Goal: Task Accomplishment & Management: Complete application form

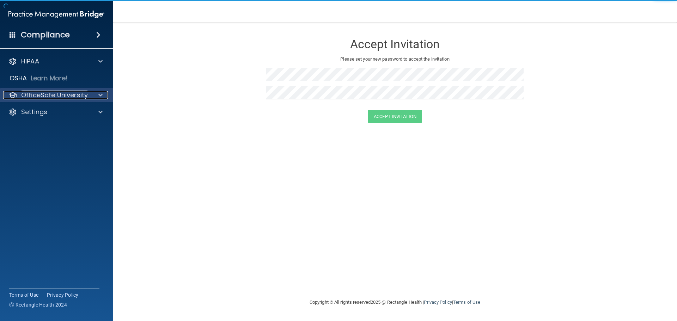
click at [101, 93] on span at bounding box center [100, 95] width 4 height 8
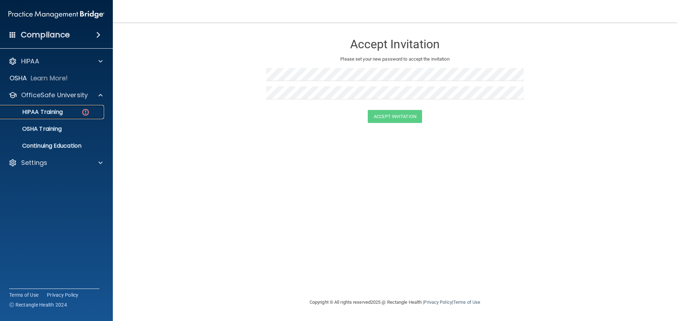
click at [66, 111] on div "HIPAA Training" at bounding box center [53, 112] width 96 height 7
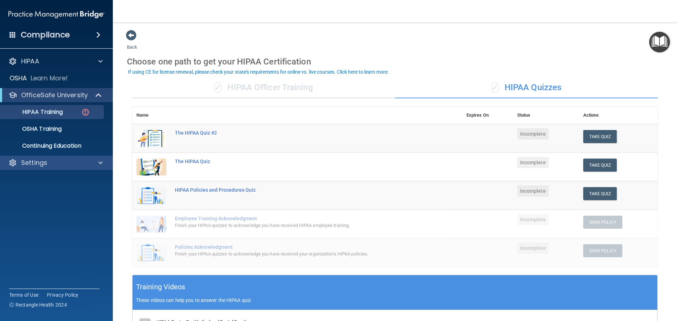
click at [48, 167] on div "Settings" at bounding box center [56, 163] width 113 height 14
click at [80, 40] on div "Compliance" at bounding box center [56, 35] width 113 height 16
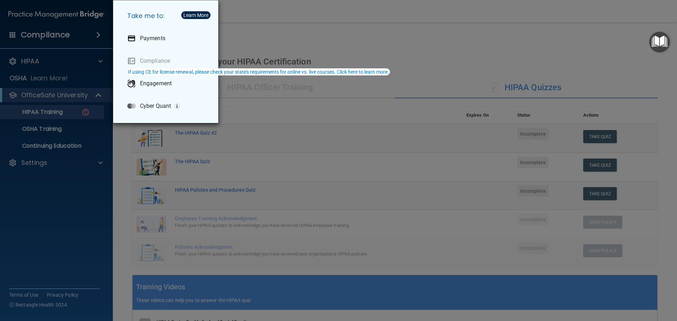
click at [56, 64] on div "Take me to: Payments Compliance Engagement Cyber Quant" at bounding box center [338, 160] width 677 height 321
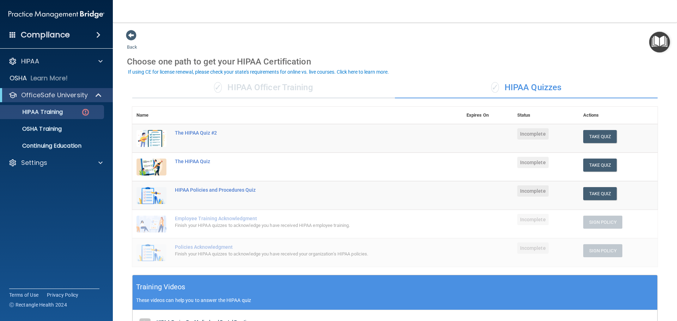
click at [11, 33] on span at bounding box center [13, 34] width 6 height 6
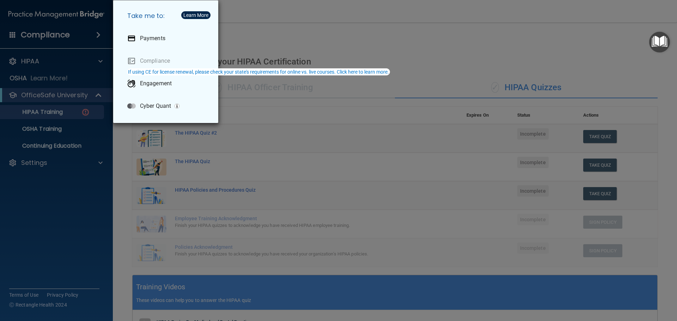
drag, startPoint x: 304, startPoint y: 41, endPoint x: 258, endPoint y: 84, distance: 63.6
click at [304, 41] on div "Take me to: Payments Compliance Engagement Cyber Quant" at bounding box center [338, 160] width 677 height 321
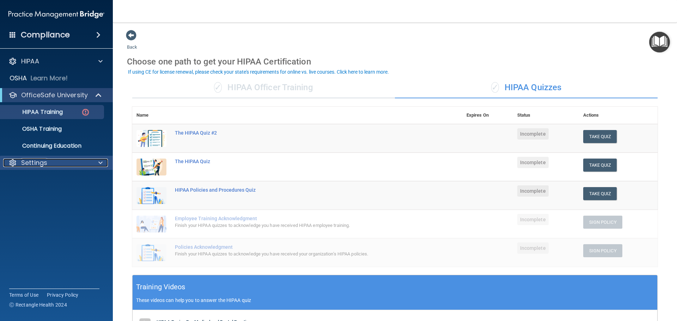
click at [68, 165] on div "Settings" at bounding box center [46, 163] width 87 height 8
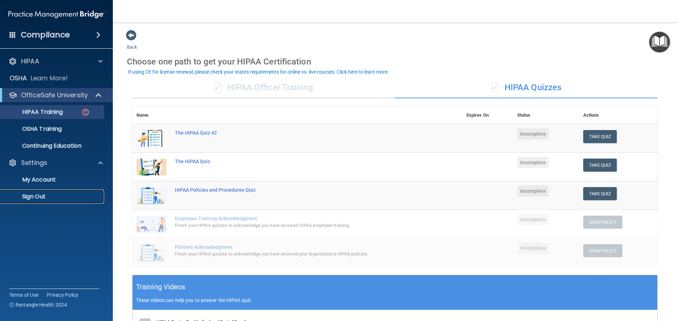
click at [43, 198] on p "Sign Out" at bounding box center [53, 196] width 96 height 7
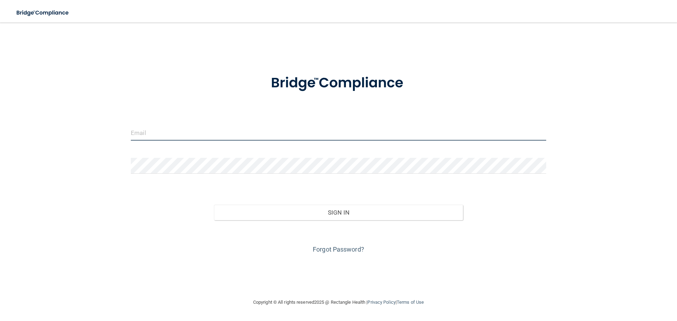
click at [173, 138] on input "email" at bounding box center [338, 133] width 415 height 16
type input "[PERSON_NAME][EMAIL_ADDRESS][DOMAIN_NAME]"
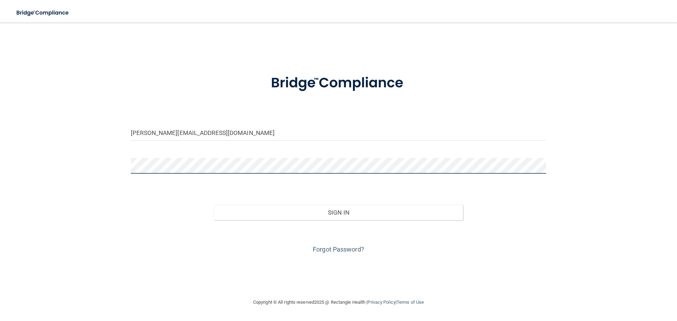
click at [214, 205] on button "Sign In" at bounding box center [338, 213] width 249 height 16
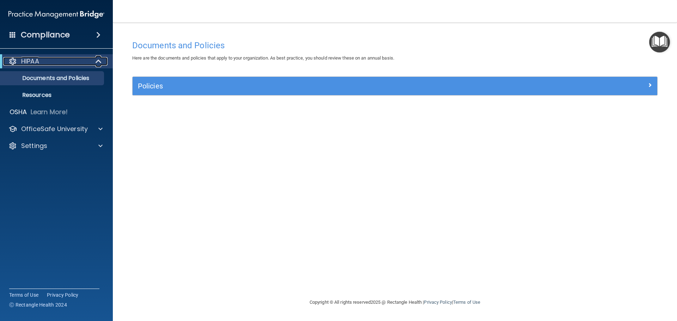
click at [100, 63] on span at bounding box center [99, 61] width 6 height 8
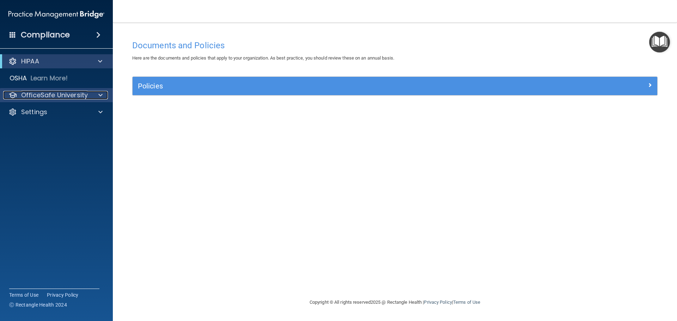
click at [100, 94] on span at bounding box center [100, 95] width 4 height 8
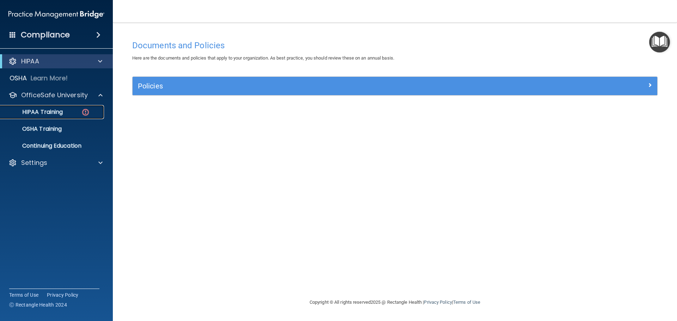
click at [69, 111] on div "HIPAA Training" at bounding box center [53, 112] width 96 height 7
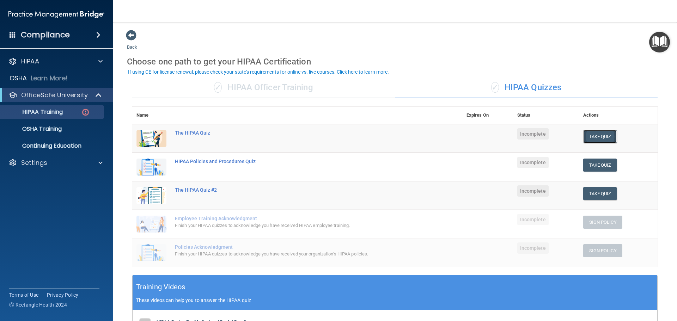
click at [600, 136] on button "Take Quiz" at bounding box center [600, 136] width 34 height 13
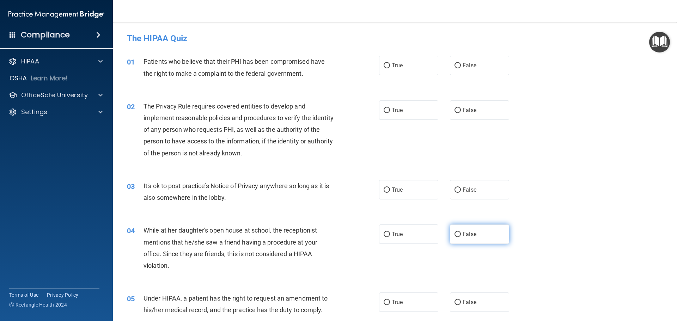
click at [454, 234] on input "False" at bounding box center [457, 234] width 6 height 5
radio input "true"
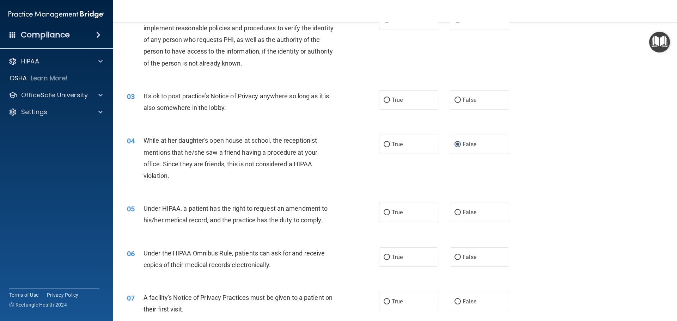
scroll to position [106, 0]
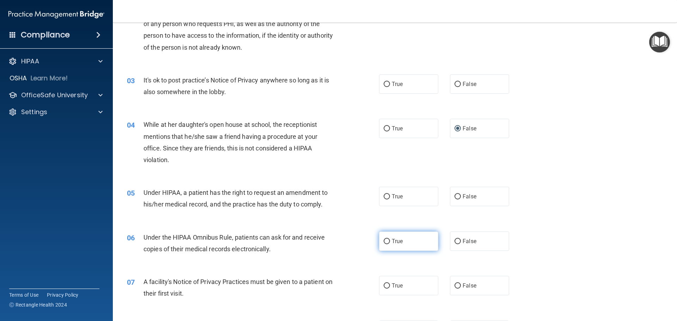
click at [385, 241] on input "True" at bounding box center [386, 241] width 6 height 5
radio input "true"
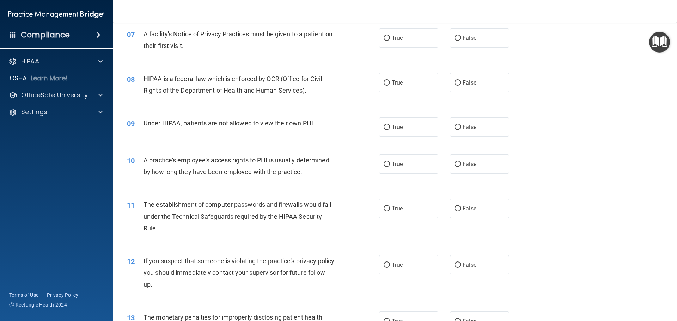
scroll to position [352, 0]
click at [454, 167] on input "False" at bounding box center [457, 165] width 6 height 5
radio input "true"
click at [454, 129] on input "False" at bounding box center [457, 128] width 6 height 5
radio input "true"
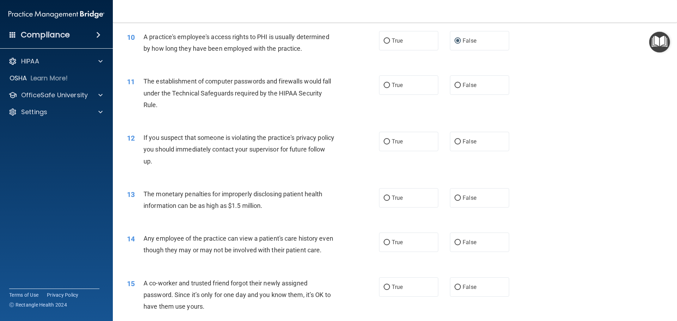
scroll to position [564, 0]
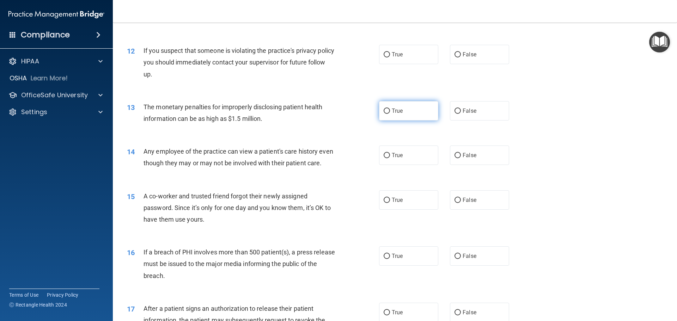
click at [386, 110] on input "True" at bounding box center [386, 111] width 6 height 5
radio input "true"
click at [454, 155] on input "False" at bounding box center [457, 155] width 6 height 5
radio input "true"
click at [456, 203] on input "False" at bounding box center [457, 200] width 6 height 5
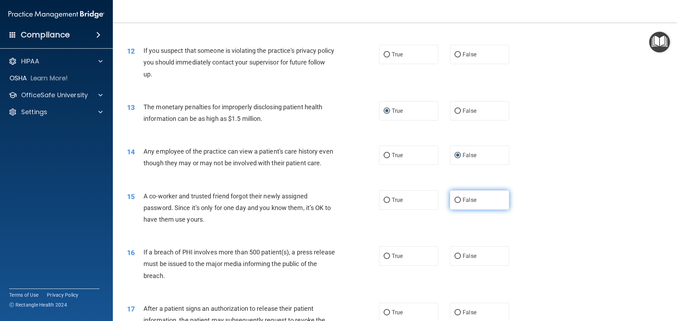
radio input "true"
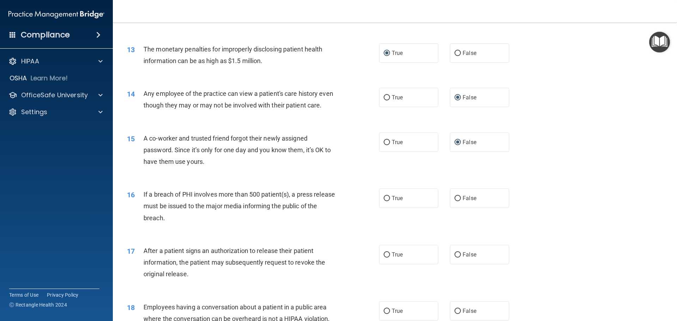
scroll to position [634, 0]
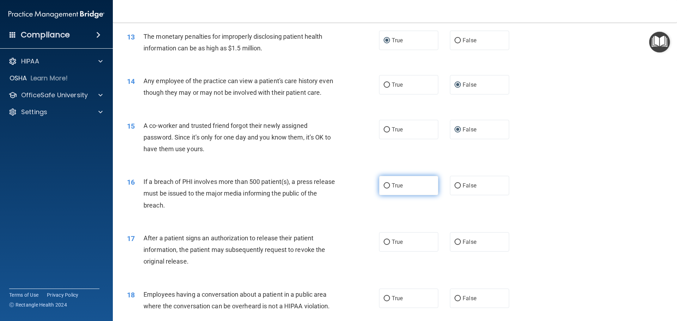
click at [386, 189] on input "True" at bounding box center [386, 185] width 6 height 5
radio input "true"
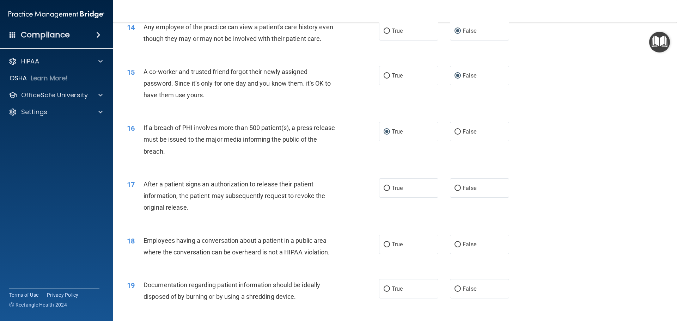
scroll to position [705, 0]
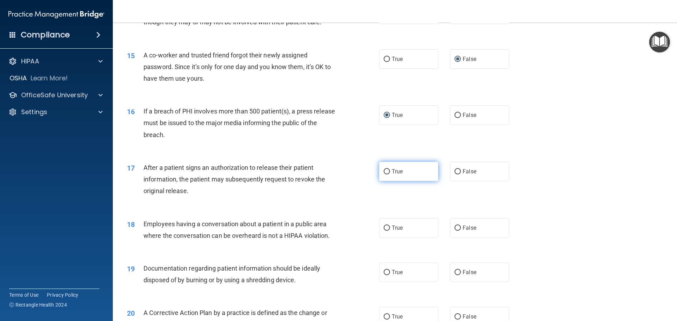
click at [385, 174] on input "True" at bounding box center [386, 171] width 6 height 5
radio input "true"
click at [454, 231] on input "False" at bounding box center [457, 228] width 6 height 5
radio input "true"
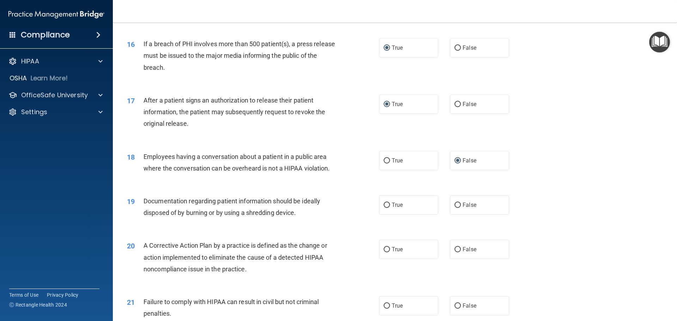
scroll to position [775, 0]
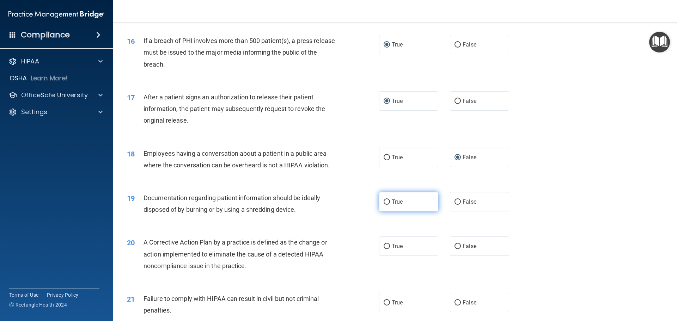
click at [385, 205] on input "True" at bounding box center [386, 201] width 6 height 5
radio input "true"
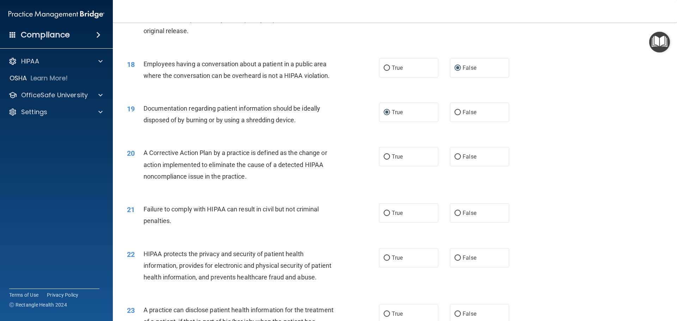
scroll to position [881, 0]
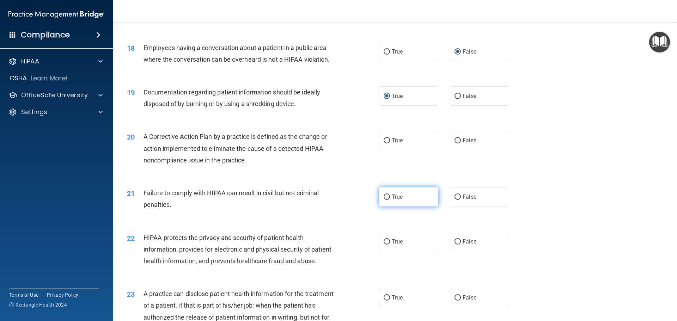
click at [391, 200] on span "True" at bounding box center [396, 196] width 11 height 7
click at [390, 200] on input "True" at bounding box center [386, 197] width 6 height 5
radio input "true"
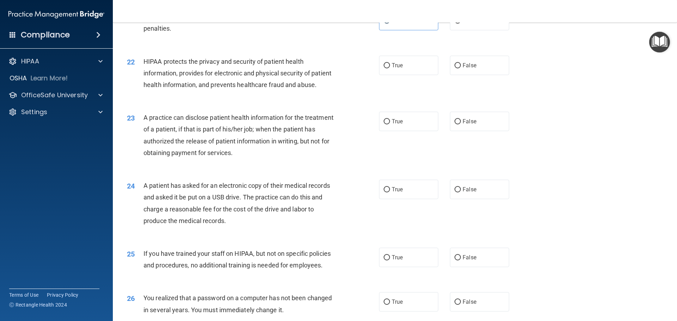
scroll to position [1092, 0]
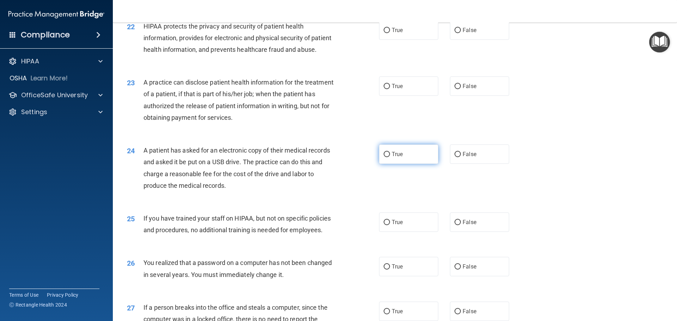
click at [384, 157] on input "True" at bounding box center [386, 154] width 6 height 5
radio input "true"
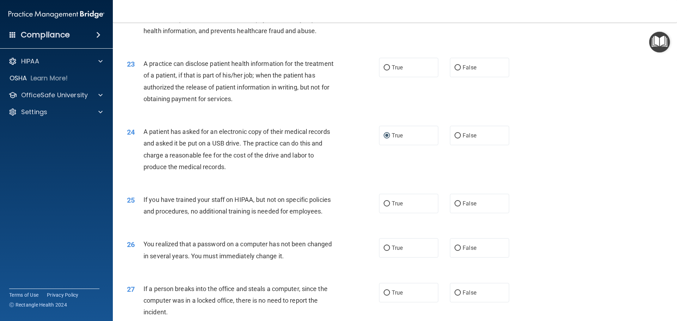
scroll to position [1128, 0]
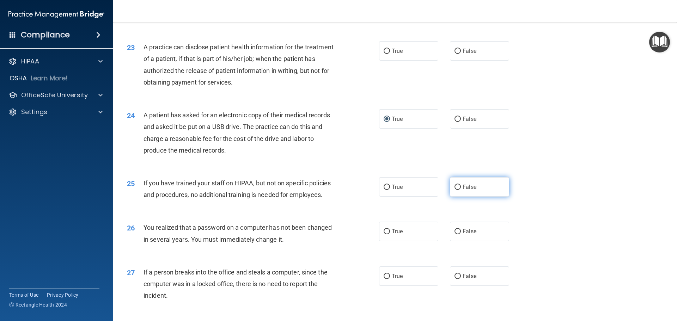
click at [454, 190] on input "False" at bounding box center [457, 187] width 6 height 5
radio input "true"
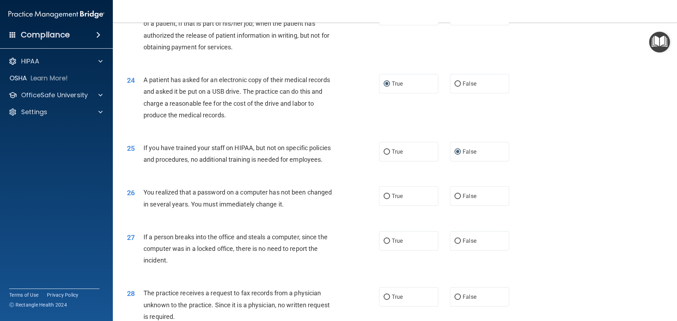
scroll to position [1198, 0]
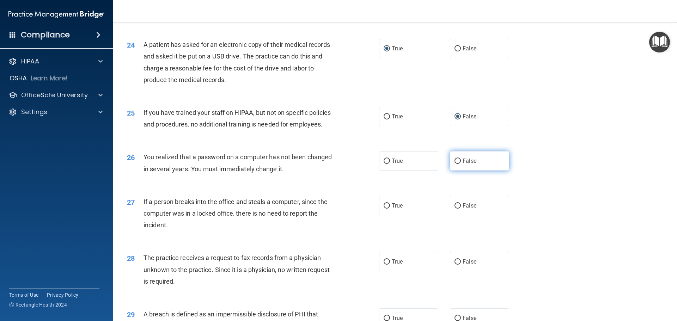
click at [454, 164] on input "False" at bounding box center [457, 161] width 6 height 5
radio input "true"
click at [455, 209] on input "False" at bounding box center [457, 205] width 6 height 5
radio input "true"
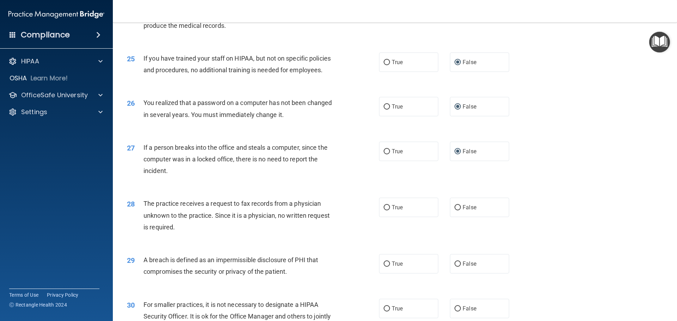
scroll to position [1269, 0]
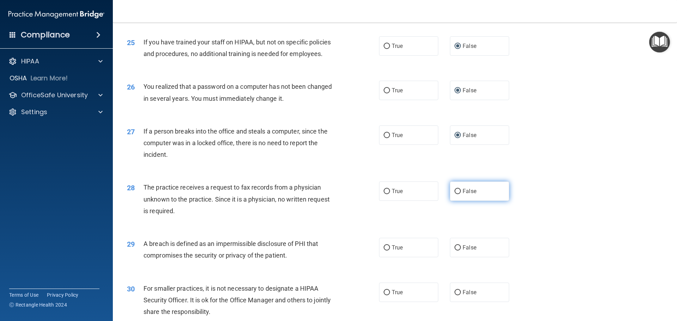
click at [454, 194] on input "False" at bounding box center [457, 191] width 6 height 5
radio input "true"
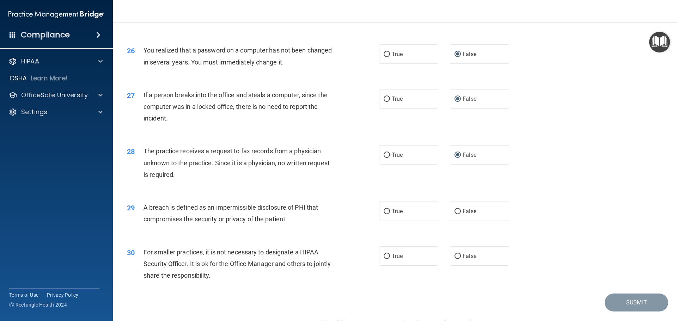
scroll to position [1339, 0]
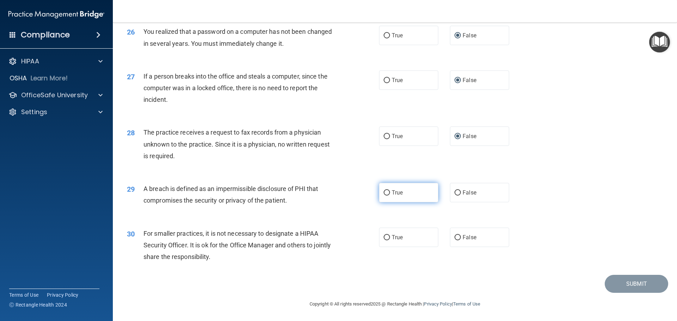
click at [388, 202] on label "True" at bounding box center [408, 192] width 59 height 19
click at [388, 196] on input "True" at bounding box center [386, 192] width 6 height 5
radio input "true"
click at [455, 240] on input "False" at bounding box center [457, 237] width 6 height 5
radio input "true"
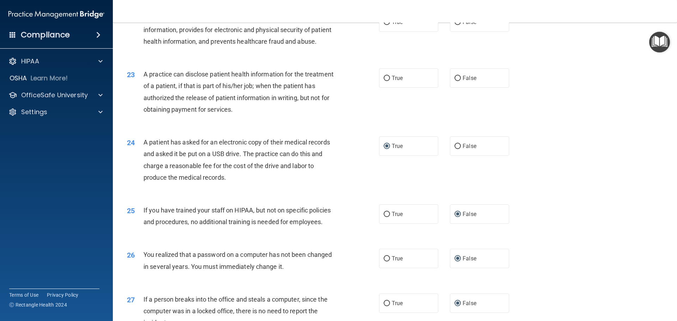
scroll to position [1065, 0]
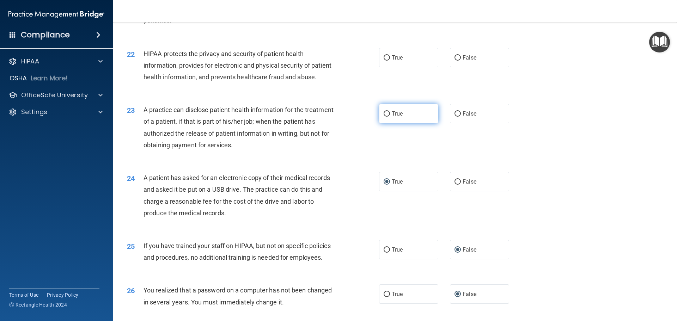
click at [385, 117] on input "True" at bounding box center [386, 113] width 6 height 5
radio input "true"
click at [383, 61] on input "True" at bounding box center [386, 57] width 6 height 5
radio input "true"
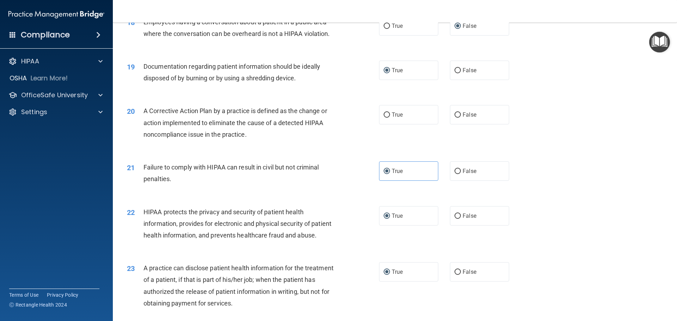
scroll to position [889, 0]
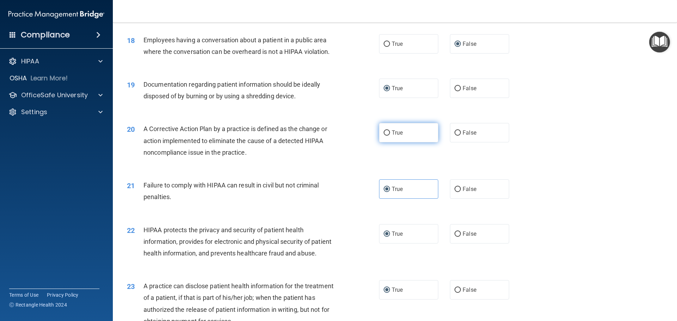
click at [387, 136] on input "True" at bounding box center [386, 132] width 6 height 5
radio input "true"
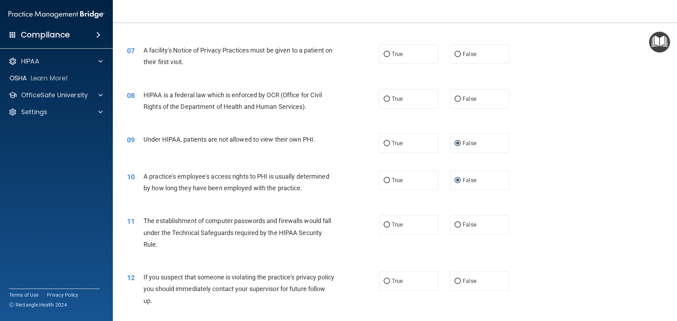
scroll to position [325, 0]
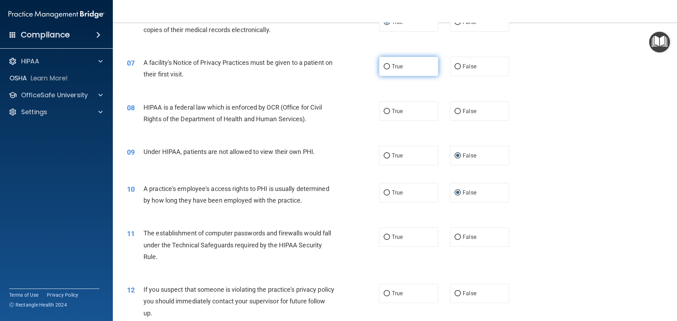
click at [386, 67] on input "True" at bounding box center [386, 66] width 6 height 5
radio input "true"
click at [385, 112] on input "True" at bounding box center [386, 111] width 6 height 5
radio input "true"
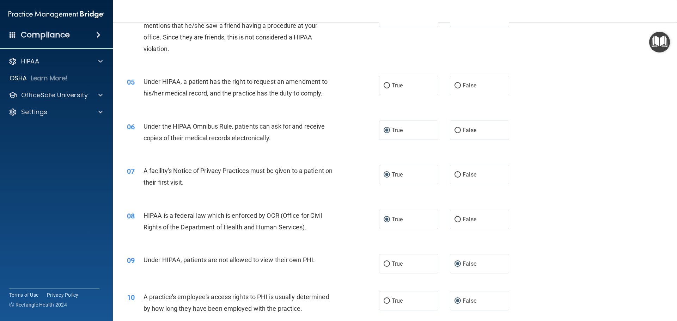
scroll to position [184, 0]
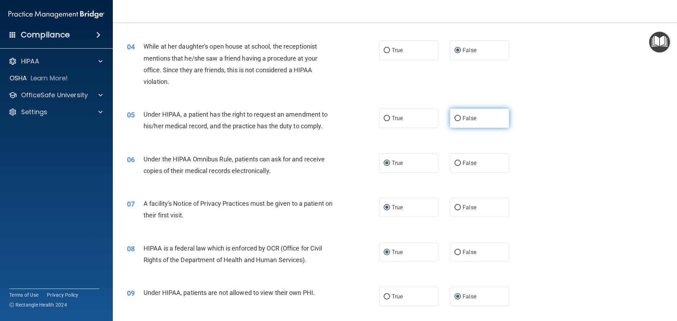
click at [456, 117] on input "False" at bounding box center [457, 118] width 6 height 5
radio input "true"
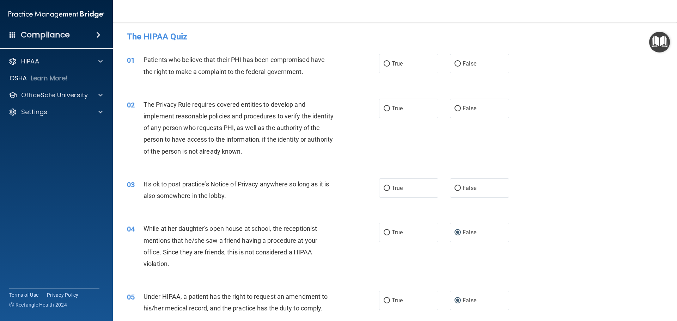
scroll to position [0, 0]
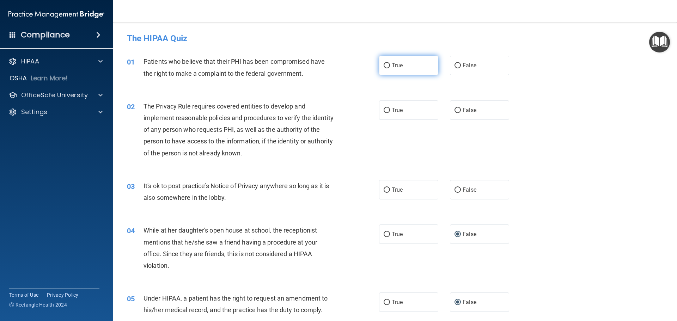
click at [385, 67] on input "True" at bounding box center [386, 65] width 6 height 5
radio input "true"
click at [387, 109] on input "True" at bounding box center [386, 110] width 6 height 5
radio input "true"
click at [385, 190] on input "True" at bounding box center [386, 189] width 6 height 5
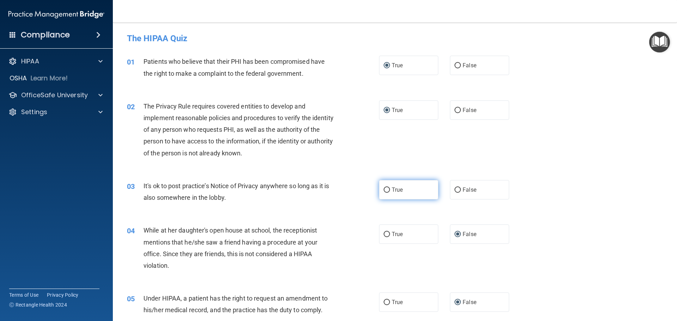
radio input "true"
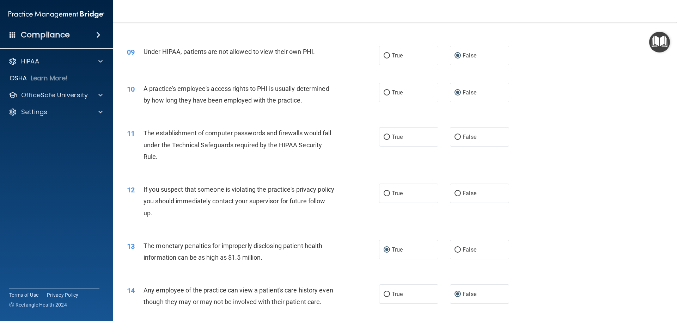
scroll to position [423, 0]
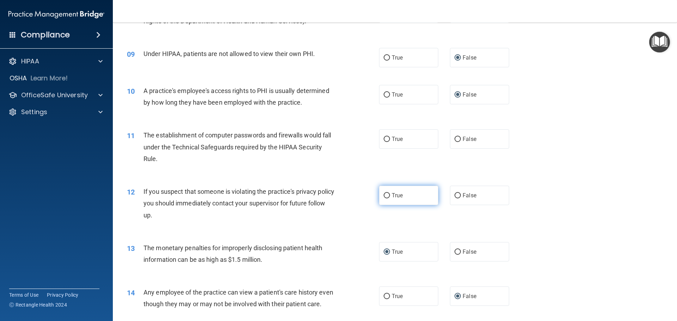
click at [386, 196] on input "True" at bounding box center [386, 195] width 6 height 5
radio input "true"
click at [389, 138] on label "True" at bounding box center [408, 138] width 59 height 19
click at [389, 138] on input "True" at bounding box center [386, 139] width 6 height 5
radio input "true"
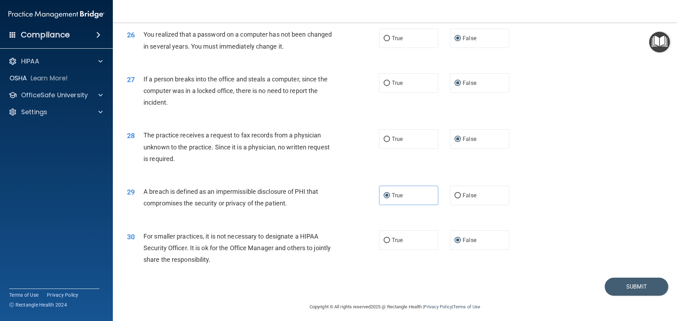
scroll to position [1347, 0]
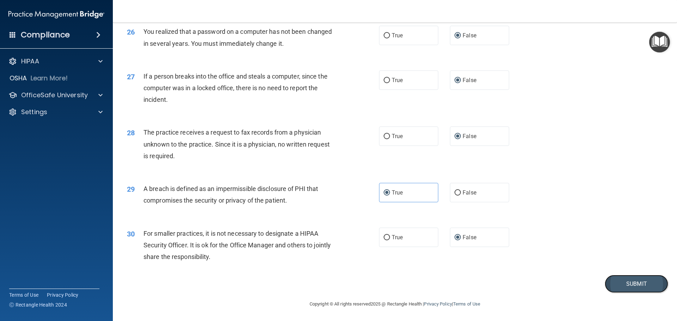
click at [621, 285] on button "Submit" at bounding box center [635, 284] width 63 height 18
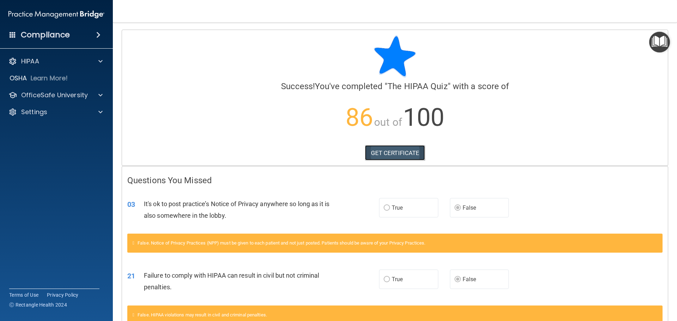
click at [401, 153] on link "GET CERTIFICATE" at bounding box center [395, 153] width 60 height 16
click at [59, 93] on p "OfficeSafe University" at bounding box center [54, 95] width 67 height 8
click at [67, 114] on div "HIPAA Training" at bounding box center [53, 112] width 96 height 7
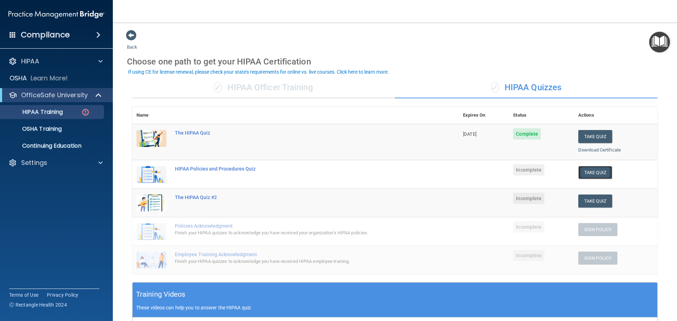
click at [595, 172] on button "Take Quiz" at bounding box center [595, 172] width 34 height 13
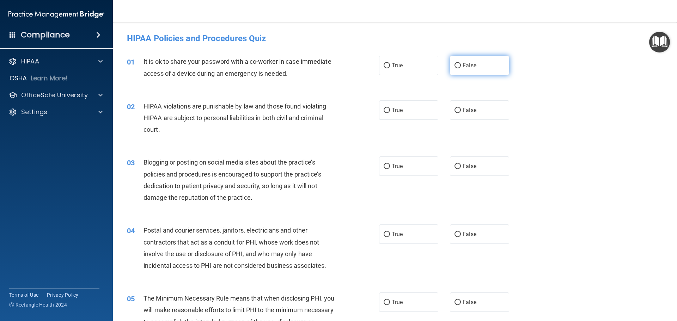
click at [454, 67] on input "False" at bounding box center [457, 65] width 6 height 5
radio input "true"
click at [388, 109] on label "True" at bounding box center [408, 109] width 59 height 19
click at [388, 109] on input "True" at bounding box center [386, 110] width 6 height 5
radio input "true"
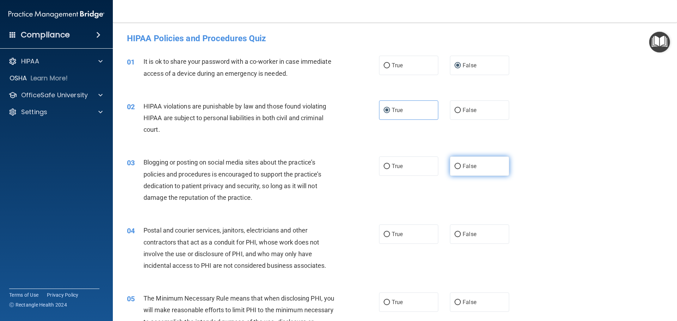
click at [462, 166] on span "False" at bounding box center [469, 166] width 14 height 7
click at [461, 166] on input "False" at bounding box center [457, 166] width 6 height 5
radio input "true"
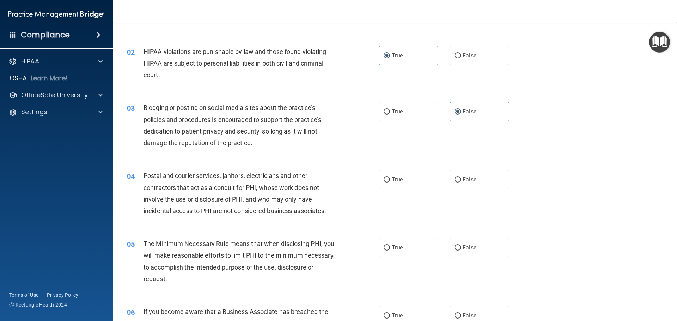
scroll to position [70, 0]
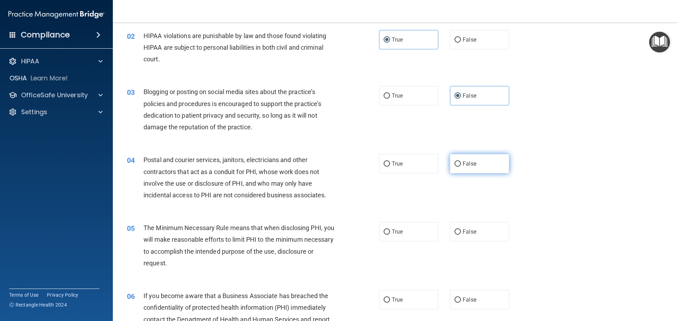
click at [456, 164] on input "False" at bounding box center [457, 163] width 6 height 5
radio input "true"
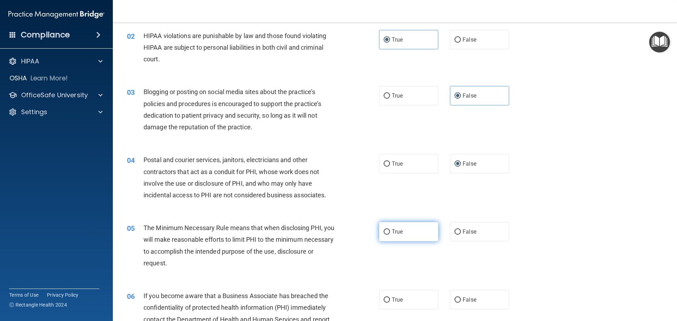
click at [384, 230] on input "True" at bounding box center [386, 231] width 6 height 5
radio input "true"
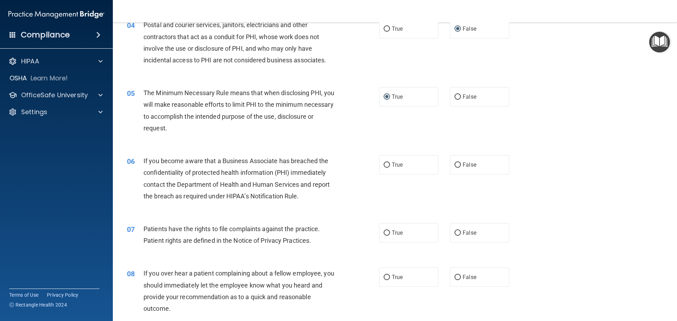
scroll to position [211, 0]
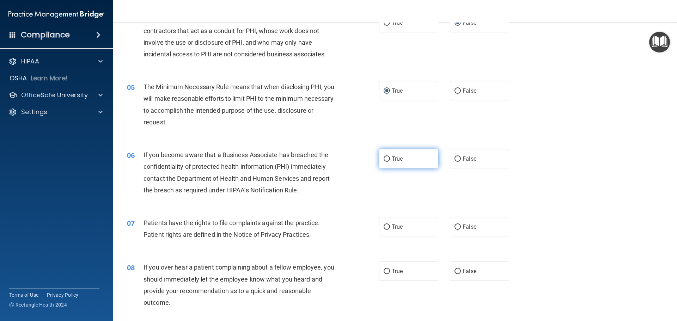
click at [383, 157] on input "True" at bounding box center [386, 158] width 6 height 5
radio input "true"
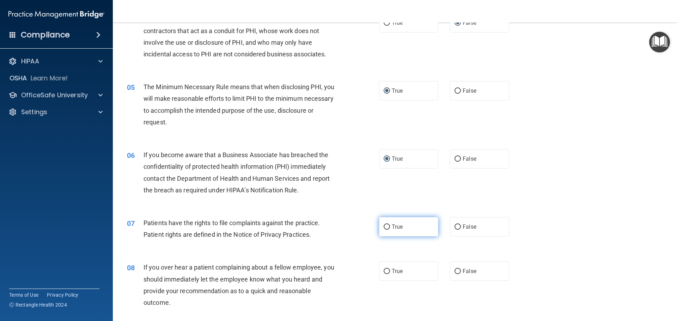
click at [384, 227] on input "True" at bounding box center [386, 226] width 6 height 5
radio input "true"
click at [454, 271] on input "False" at bounding box center [457, 271] width 6 height 5
radio input "true"
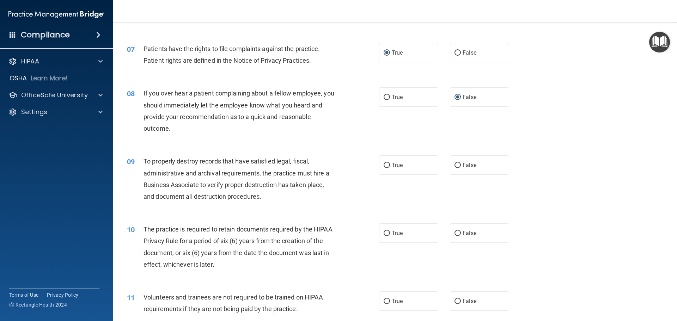
scroll to position [388, 0]
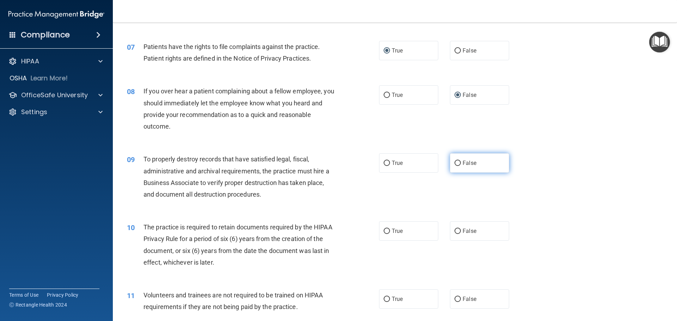
click at [456, 164] on input "False" at bounding box center [457, 163] width 6 height 5
radio input "true"
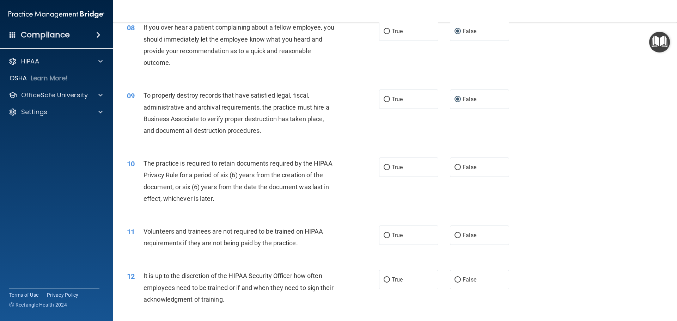
scroll to position [458, 0]
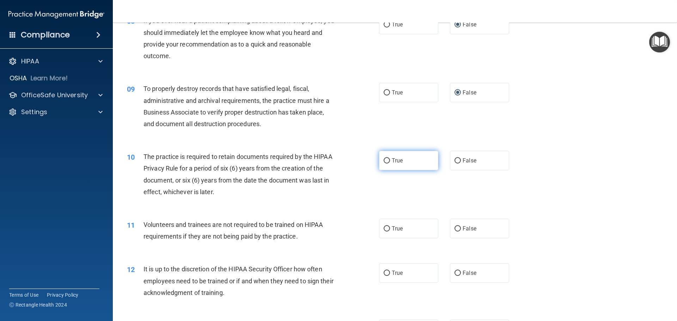
click at [391, 163] on span "True" at bounding box center [396, 160] width 11 height 7
click at [390, 163] on input "True" at bounding box center [386, 160] width 6 height 5
radio input "true"
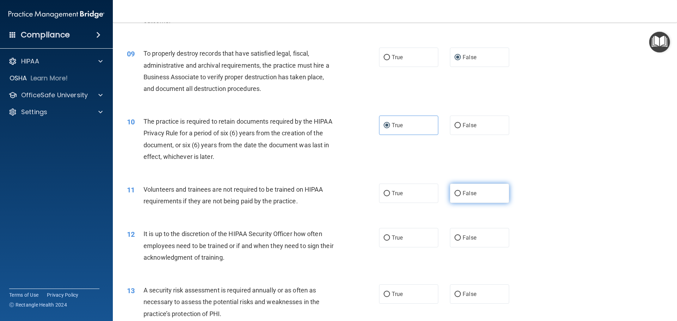
click at [458, 194] on label "False" at bounding box center [479, 193] width 59 height 19
click at [458, 194] on input "False" at bounding box center [457, 193] width 6 height 5
radio input "true"
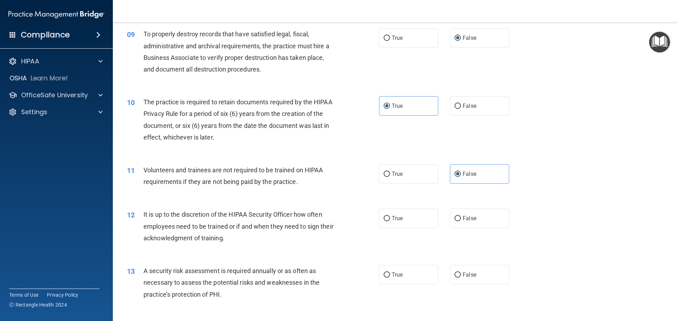
scroll to position [529, 0]
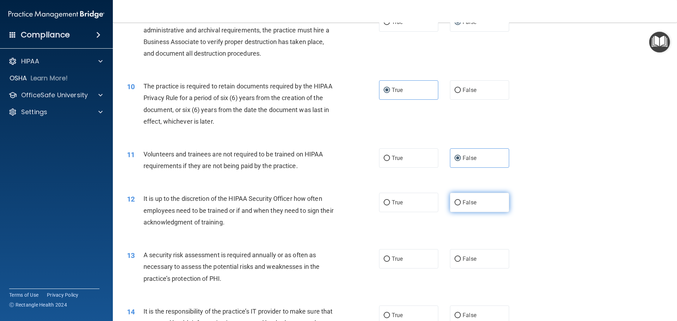
click at [454, 202] on input "False" at bounding box center [457, 202] width 6 height 5
radio input "true"
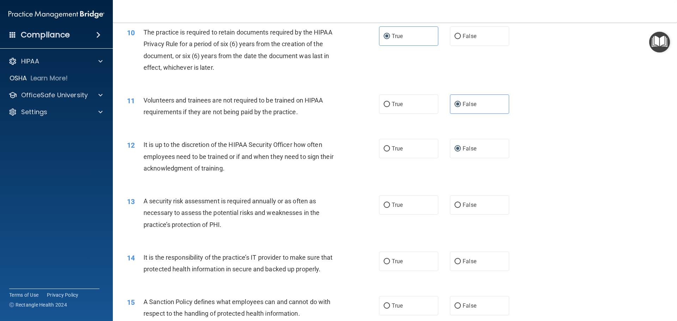
scroll to position [599, 0]
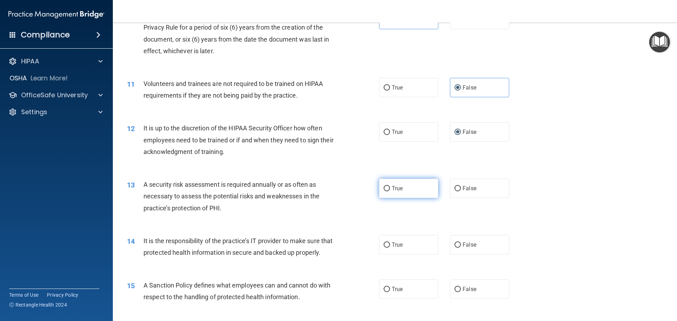
click at [385, 187] on input "True" at bounding box center [386, 188] width 6 height 5
radio input "true"
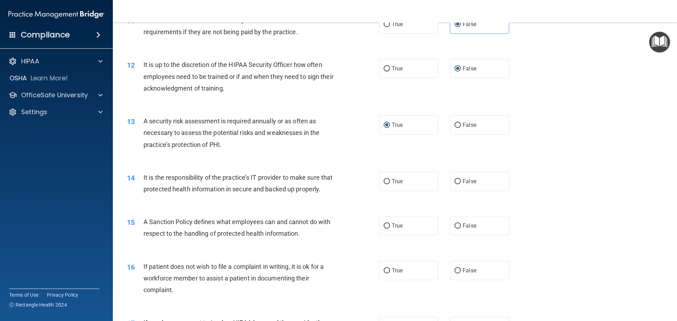
scroll to position [670, 0]
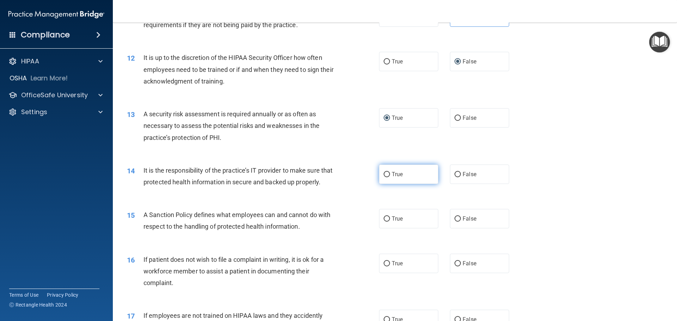
click at [383, 175] on input "True" at bounding box center [386, 174] width 6 height 5
radio input "true"
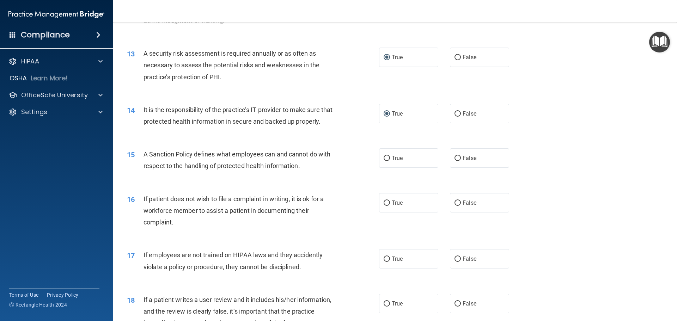
scroll to position [740, 0]
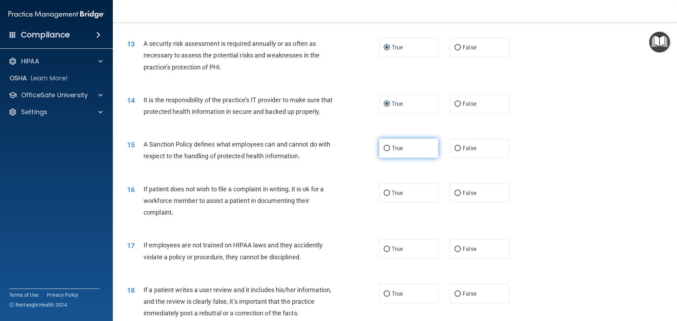
click at [393, 152] on span "True" at bounding box center [396, 148] width 11 height 7
click at [390, 151] on input "True" at bounding box center [386, 148] width 6 height 5
radio input "true"
click at [386, 203] on label "True" at bounding box center [408, 192] width 59 height 19
click at [386, 196] on input "True" at bounding box center [386, 193] width 6 height 5
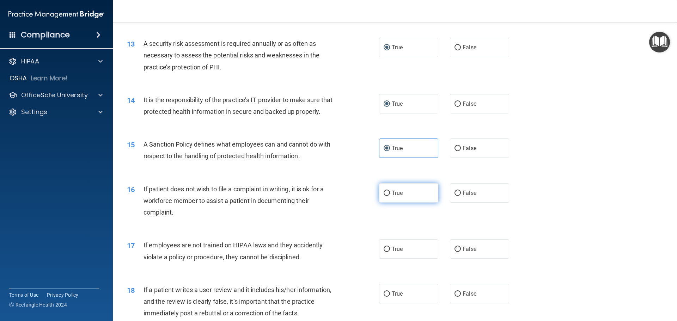
radio input "true"
drag, startPoint x: 463, startPoint y: 262, endPoint x: 409, endPoint y: 289, distance: 60.7
click at [463, 252] on span "False" at bounding box center [469, 249] width 14 height 7
click at [461, 252] on input "False" at bounding box center [457, 249] width 6 height 5
radio input "true"
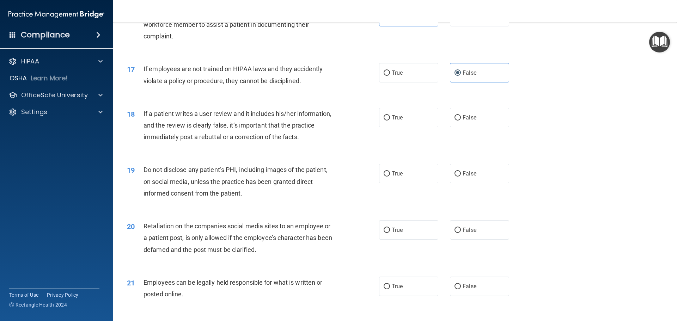
scroll to position [951, 0]
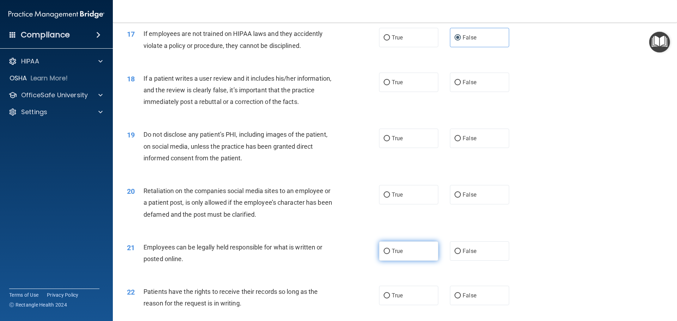
click at [392, 254] on span "True" at bounding box center [396, 251] width 11 height 7
click at [390, 254] on input "True" at bounding box center [386, 251] width 6 height 5
radio input "true"
click at [387, 92] on label "True" at bounding box center [408, 82] width 59 height 19
click at [387, 85] on input "True" at bounding box center [386, 82] width 6 height 5
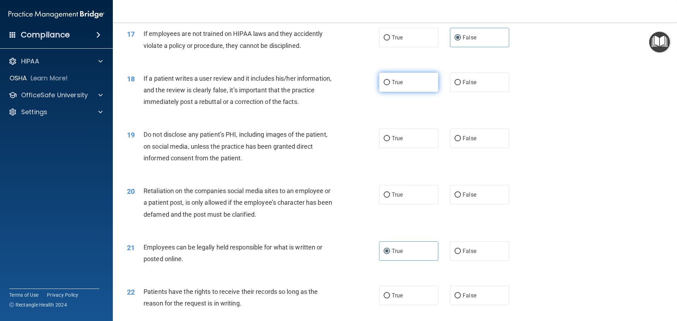
radio input "true"
click at [401, 148] on label "True" at bounding box center [408, 138] width 59 height 19
click at [390, 141] on input "True" at bounding box center [386, 138] width 6 height 5
radio input "true"
click at [387, 204] on label "True" at bounding box center [408, 194] width 59 height 19
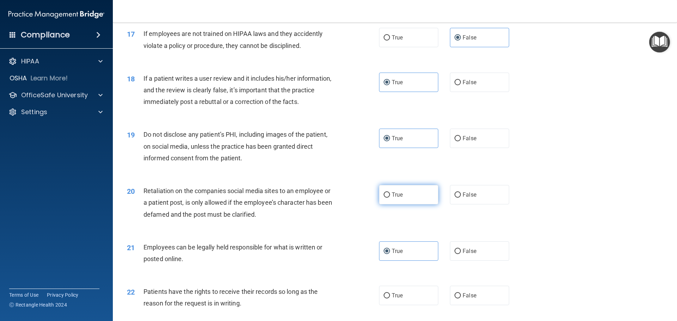
click at [387, 198] on input "True" at bounding box center [386, 194] width 6 height 5
radio input "true"
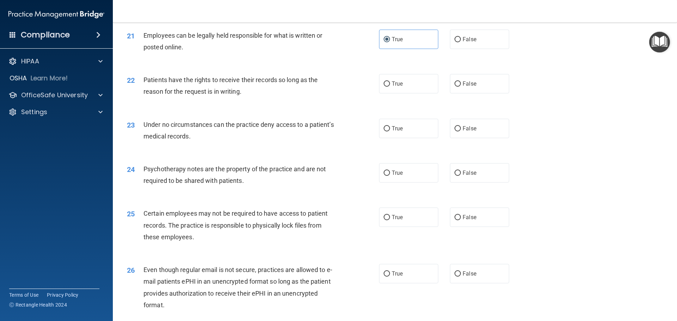
scroll to position [1163, 0]
click at [393, 87] on span "True" at bounding box center [396, 84] width 11 height 7
click at [390, 87] on input "True" at bounding box center [386, 84] width 6 height 5
radio input "true"
click at [456, 87] on input "False" at bounding box center [457, 84] width 6 height 5
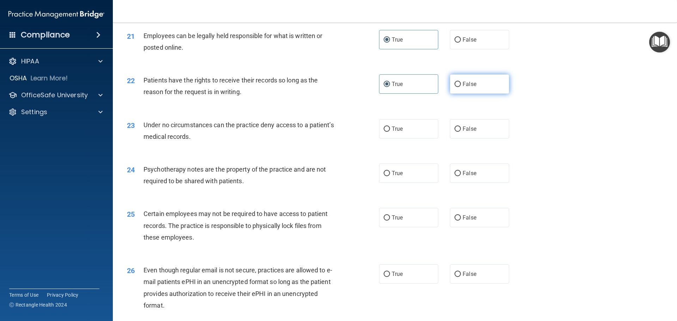
radio input "true"
click at [385, 87] on input "True" at bounding box center [386, 84] width 6 height 5
radio input "true"
drag, startPoint x: 456, startPoint y: 88, endPoint x: 456, endPoint y: 94, distance: 5.6
click at [456, 89] on label "False" at bounding box center [479, 83] width 59 height 19
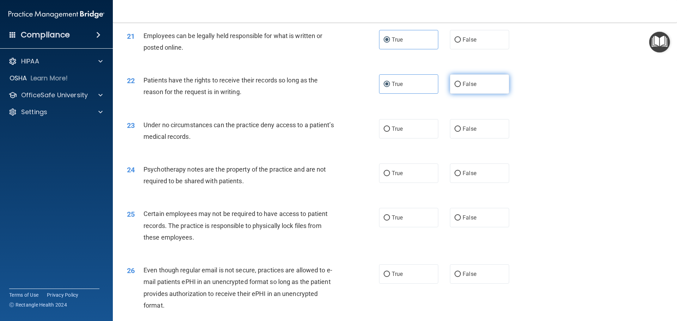
click at [456, 87] on input "False" at bounding box center [457, 84] width 6 height 5
radio input "true"
radio input "false"
click at [458, 138] on label "False" at bounding box center [479, 128] width 59 height 19
click at [458, 132] on input "False" at bounding box center [457, 129] width 6 height 5
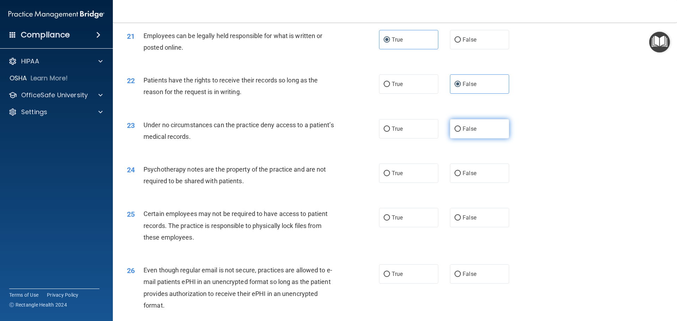
radio input "true"
click at [388, 183] on label "True" at bounding box center [408, 173] width 59 height 19
click at [388, 176] on input "True" at bounding box center [386, 173] width 6 height 5
radio input "true"
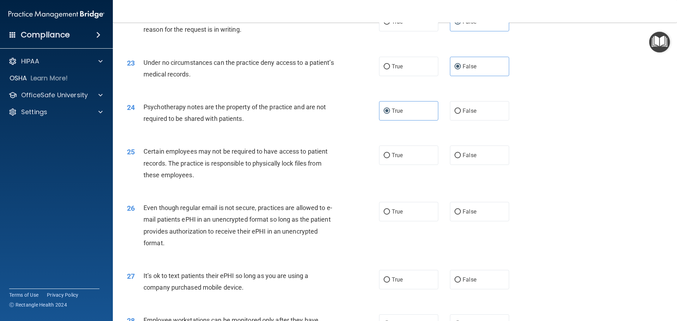
scroll to position [1233, 0]
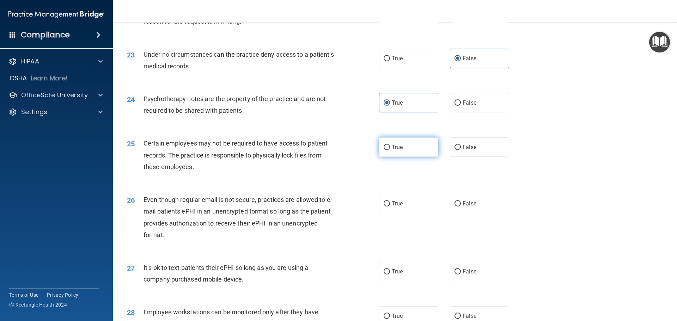
click at [391, 150] on span "True" at bounding box center [396, 147] width 11 height 7
click at [390, 150] on input "True" at bounding box center [386, 147] width 6 height 5
radio input "true"
click at [454, 206] on input "False" at bounding box center [457, 203] width 6 height 5
radio input "true"
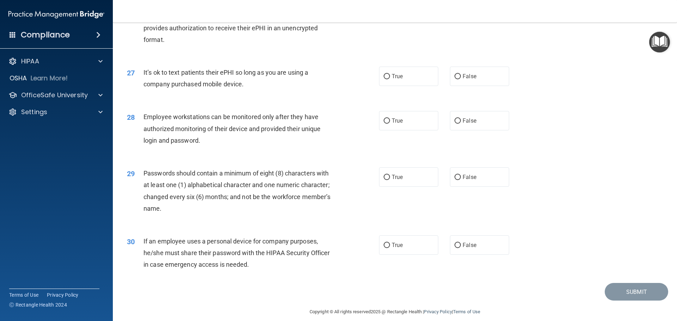
scroll to position [1445, 0]
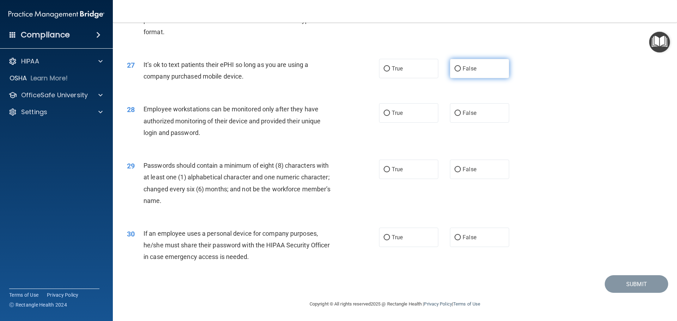
click at [457, 72] on input "False" at bounding box center [457, 68] width 6 height 5
radio input "true"
click at [388, 118] on label "True" at bounding box center [408, 112] width 59 height 19
click at [388, 116] on input "True" at bounding box center [386, 113] width 6 height 5
radio input "true"
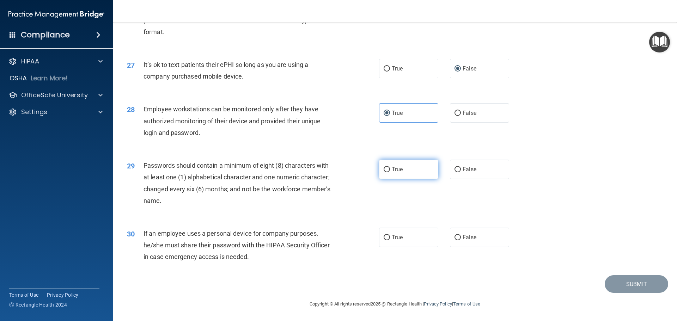
click at [380, 174] on label "True" at bounding box center [408, 169] width 59 height 19
click at [383, 172] on input "True" at bounding box center [386, 169] width 6 height 5
radio input "true"
click at [388, 242] on label "True" at bounding box center [408, 237] width 59 height 19
click at [388, 240] on input "True" at bounding box center [386, 237] width 6 height 5
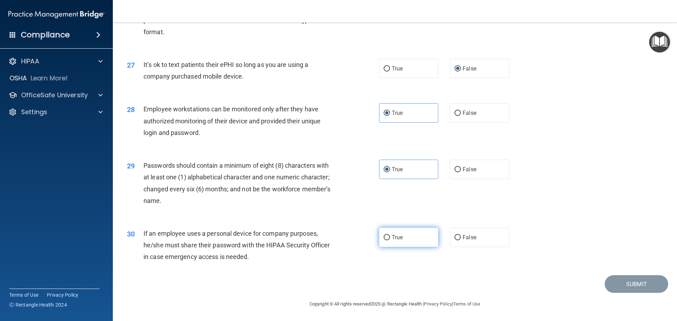
radio input "true"
click at [619, 282] on button "Submit" at bounding box center [635, 284] width 63 height 18
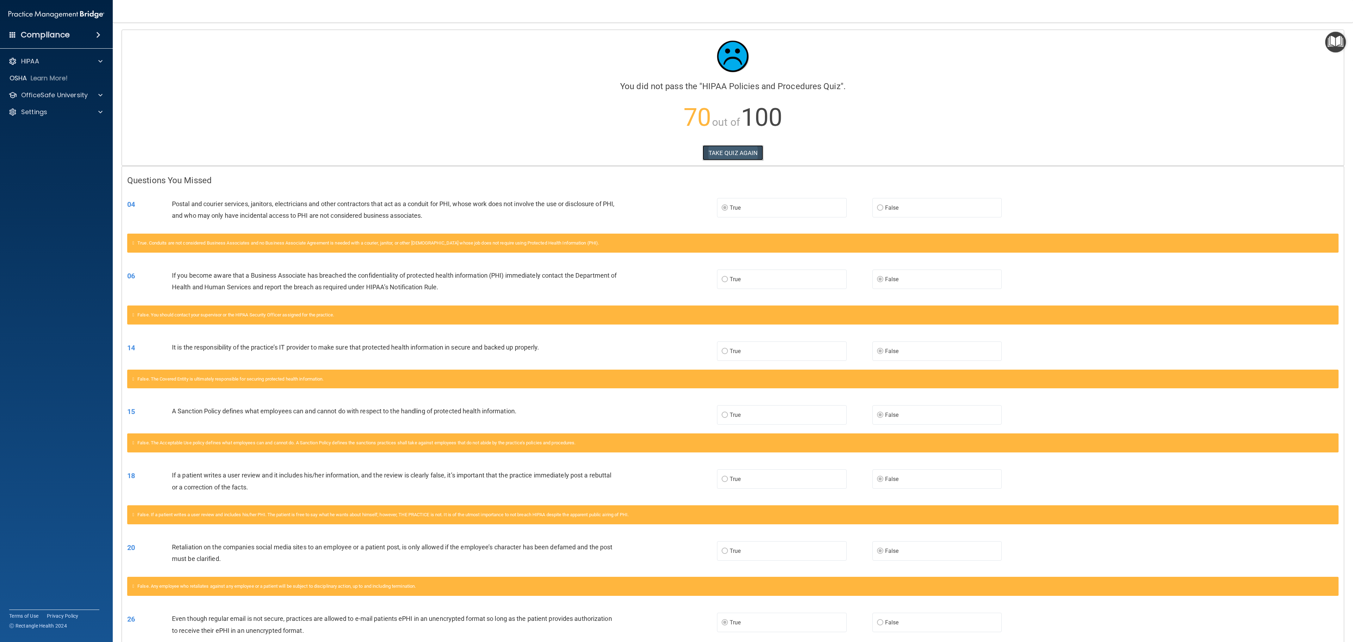
click at [676, 155] on button "TAKE QUIZ AGAIN" at bounding box center [733, 153] width 61 height 16
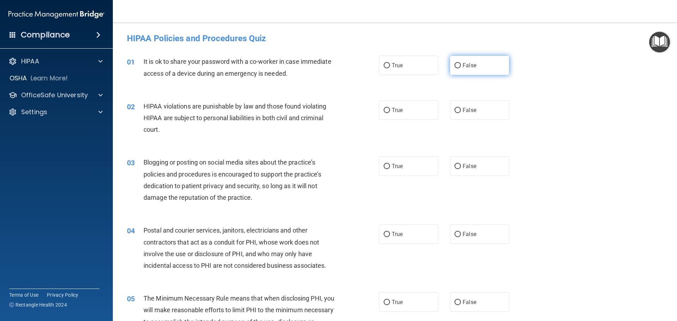
click at [455, 65] on input "False" at bounding box center [457, 65] width 6 height 5
radio input "true"
click at [395, 110] on span "True" at bounding box center [396, 110] width 11 height 7
click at [390, 110] on input "True" at bounding box center [386, 110] width 6 height 5
radio input "true"
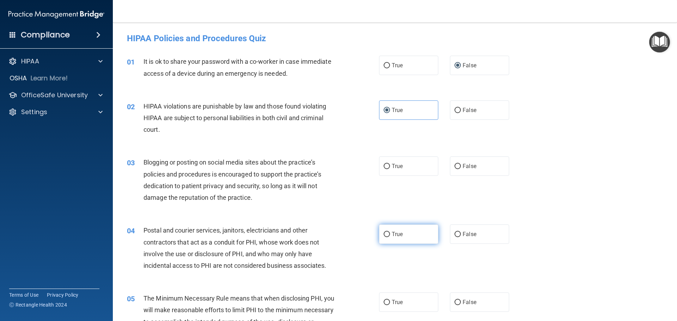
click at [387, 233] on input "True" at bounding box center [386, 234] width 6 height 5
radio input "true"
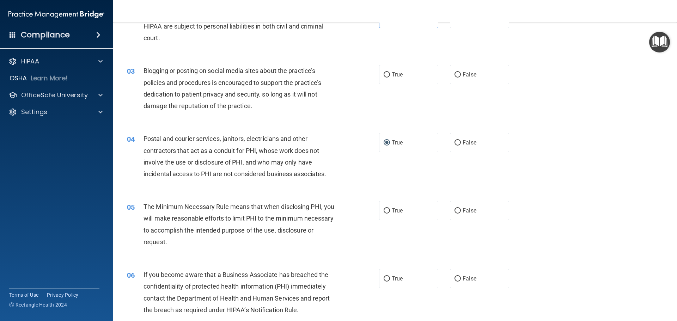
scroll to position [106, 0]
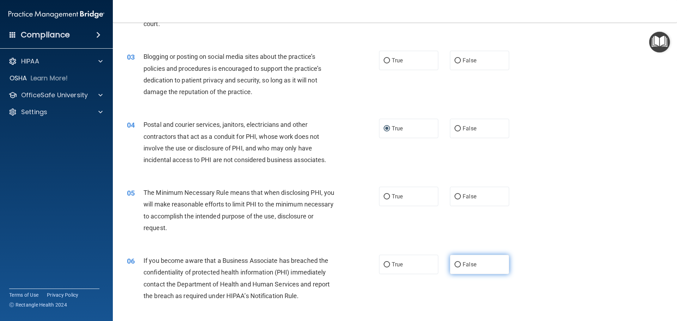
click at [457, 266] on input "False" at bounding box center [457, 264] width 6 height 5
radio input "true"
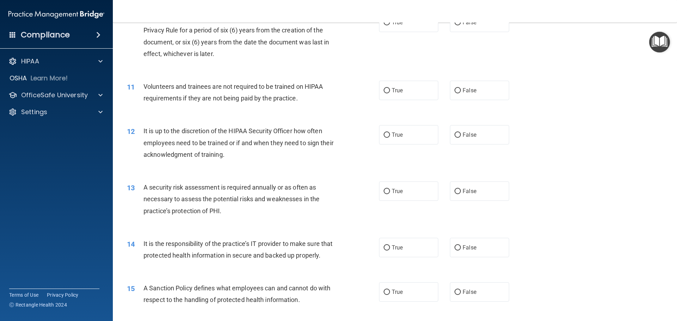
scroll to position [599, 0]
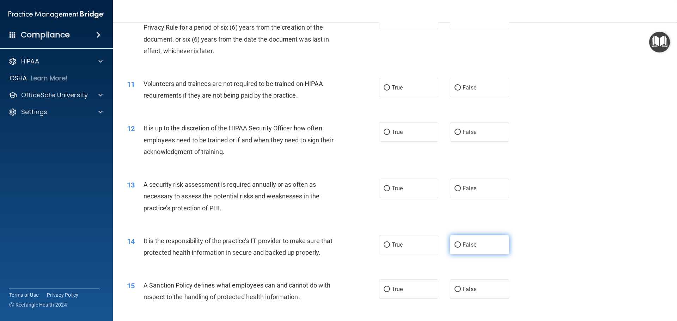
click at [457, 248] on label "False" at bounding box center [479, 244] width 59 height 19
click at [457, 248] on input "False" at bounding box center [457, 244] width 6 height 5
radio input "true"
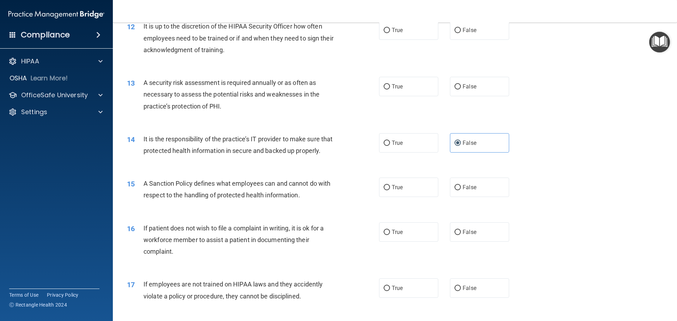
scroll to position [705, 0]
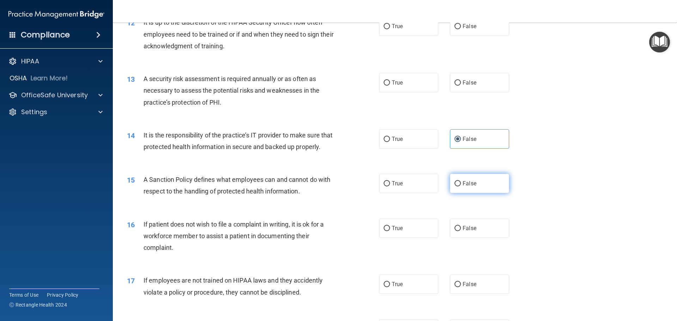
click at [455, 186] on input "False" at bounding box center [457, 183] width 6 height 5
radio input "true"
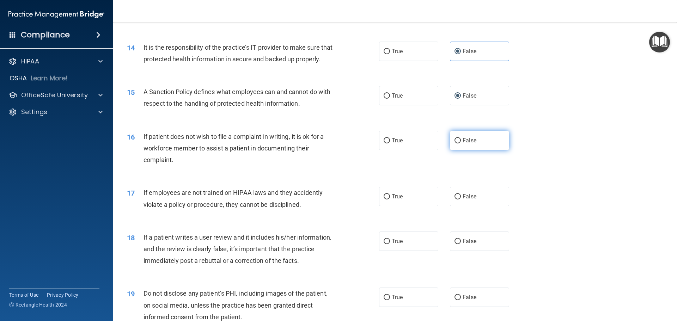
scroll to position [810, 0]
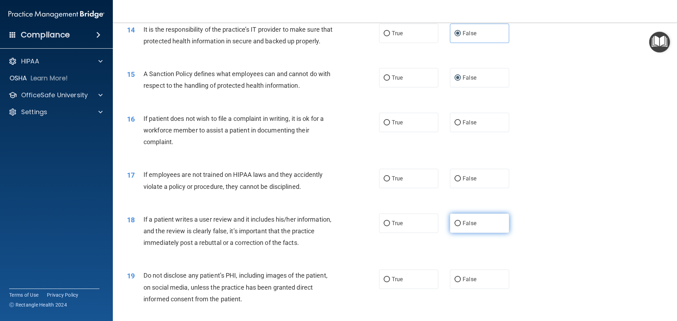
click at [456, 226] on input "False" at bounding box center [457, 223] width 6 height 5
radio input "true"
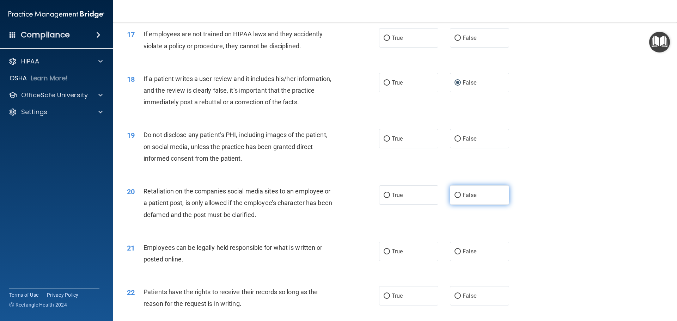
scroll to position [951, 0]
click at [459, 204] on label "False" at bounding box center [479, 194] width 59 height 19
click at [459, 198] on input "False" at bounding box center [457, 194] width 6 height 5
radio input "true"
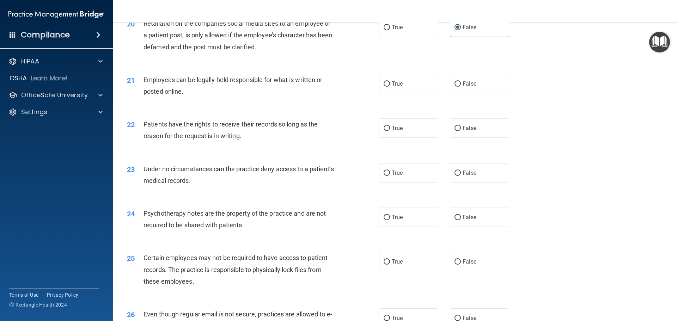
scroll to position [1163, 0]
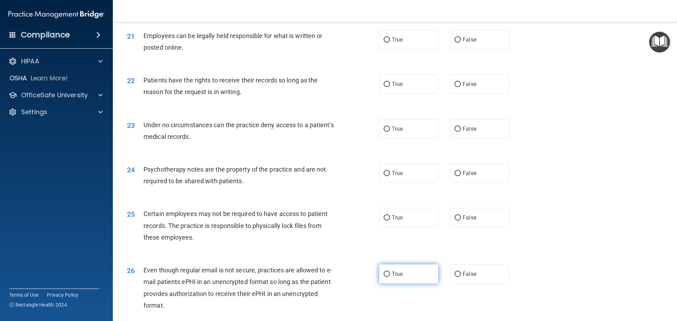
click at [383, 284] on label "True" at bounding box center [408, 273] width 59 height 19
click at [383, 277] on input "True" at bounding box center [386, 274] width 6 height 5
radio input "true"
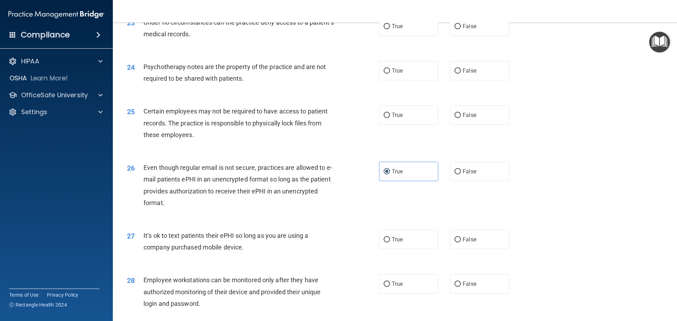
scroll to position [1304, 0]
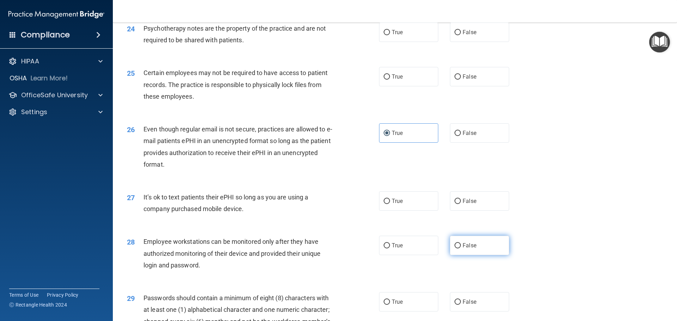
click at [463, 249] on span "False" at bounding box center [469, 245] width 14 height 7
click at [461, 248] on input "False" at bounding box center [457, 245] width 6 height 5
radio input "true"
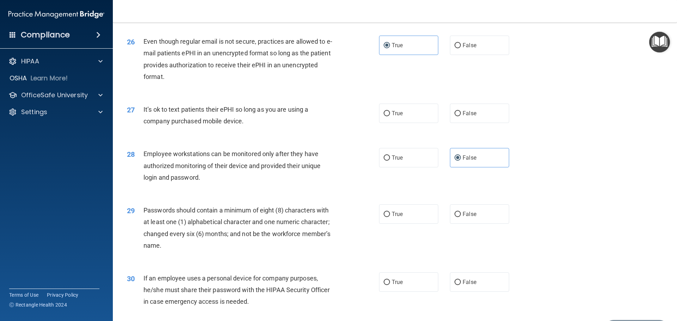
scroll to position [1409, 0]
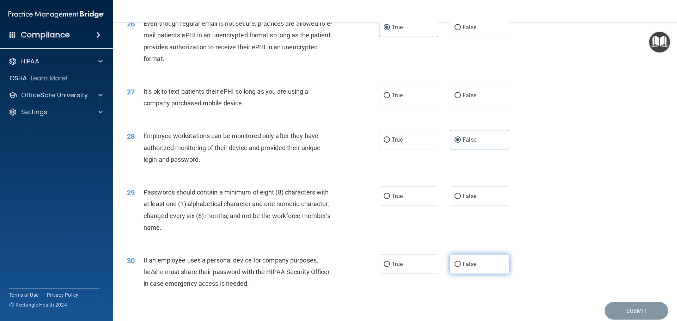
click at [461, 274] on label "False" at bounding box center [479, 263] width 59 height 19
click at [461, 267] on input "False" at bounding box center [457, 264] width 6 height 5
radio input "true"
click at [397, 199] on span "True" at bounding box center [396, 196] width 11 height 7
click at [390, 199] on input "True" at bounding box center [386, 196] width 6 height 5
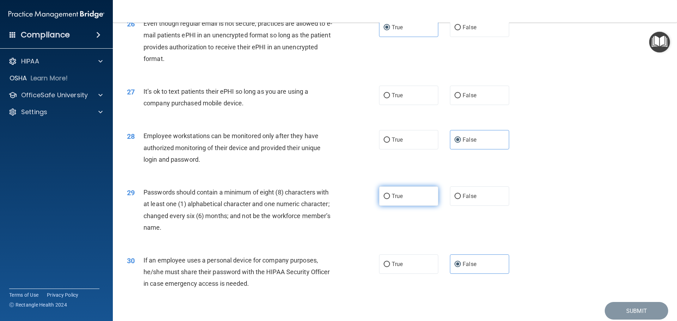
radio input "true"
click at [399, 99] on span "True" at bounding box center [396, 95] width 11 height 7
click at [390, 98] on input "True" at bounding box center [386, 95] width 6 height 5
radio input "true"
click at [455, 98] on input "False" at bounding box center [457, 95] width 6 height 5
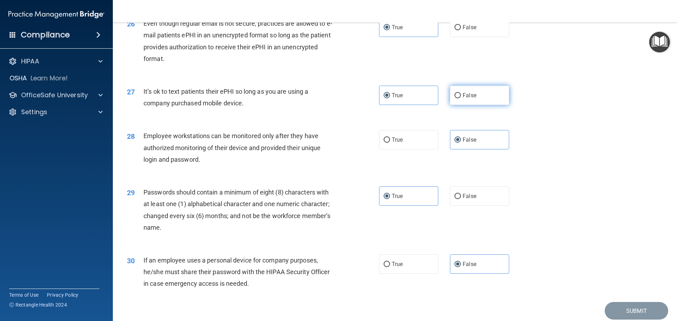
radio input "true"
radio input "false"
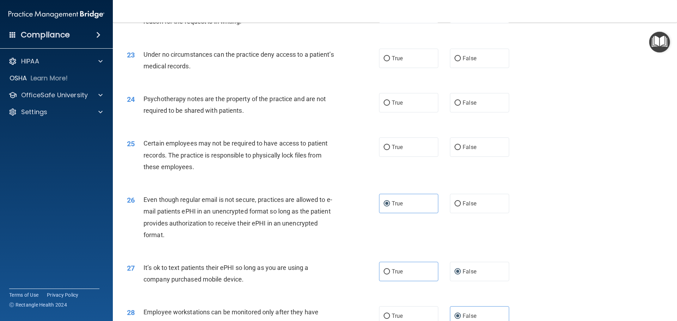
scroll to position [1198, 0]
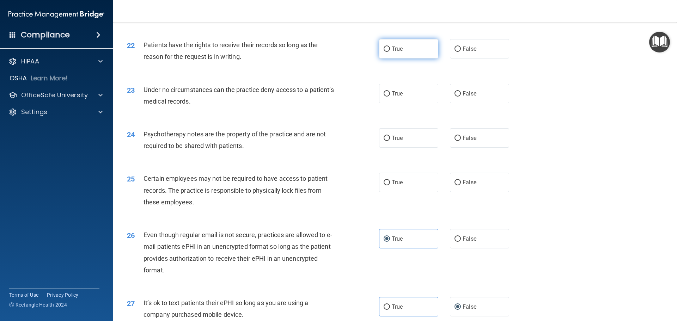
click at [393, 52] on span "True" at bounding box center [396, 48] width 11 height 7
click at [390, 52] on input "True" at bounding box center [386, 49] width 6 height 5
radio input "true"
click at [396, 97] on span "True" at bounding box center [396, 93] width 11 height 7
click at [390, 97] on input "True" at bounding box center [386, 93] width 6 height 5
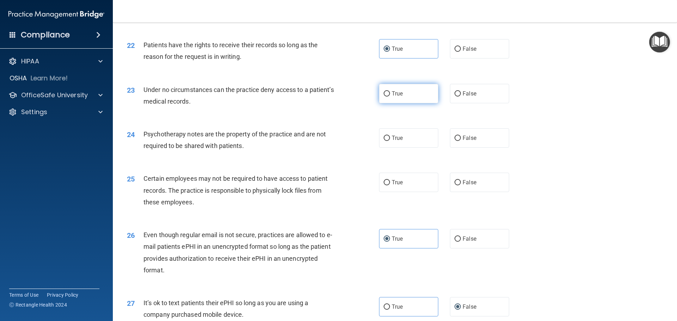
radio input "true"
click at [394, 141] on span "True" at bounding box center [396, 138] width 11 height 7
click at [390, 141] on input "True" at bounding box center [386, 138] width 6 height 5
radio input "true"
click at [397, 186] on span "True" at bounding box center [396, 182] width 11 height 7
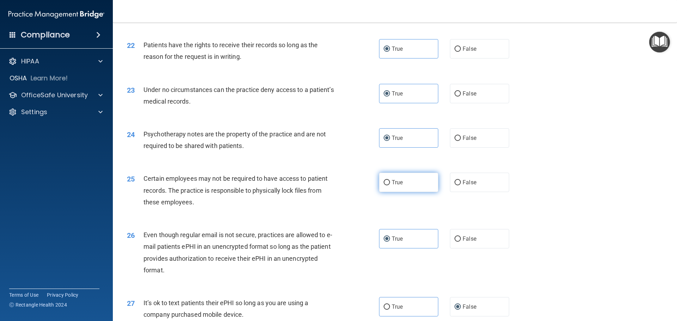
click at [390, 185] on input "True" at bounding box center [386, 182] width 6 height 5
radio input "true"
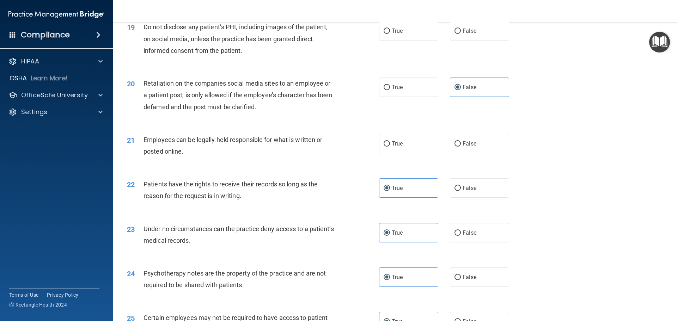
scroll to position [1022, 0]
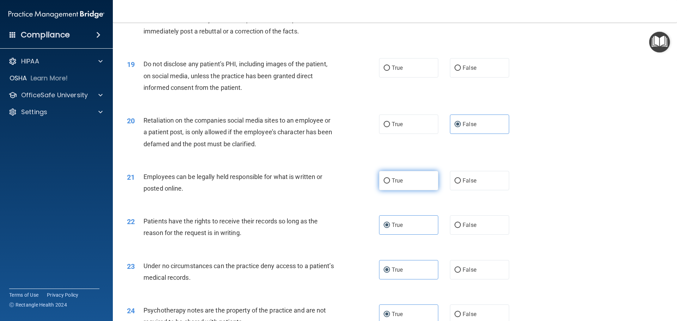
click at [412, 190] on label "True" at bounding box center [408, 180] width 59 height 19
click at [390, 184] on input "True" at bounding box center [386, 180] width 6 height 5
radio input "true"
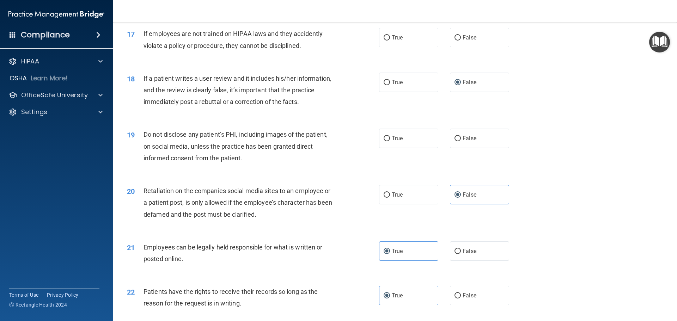
scroll to position [916, 0]
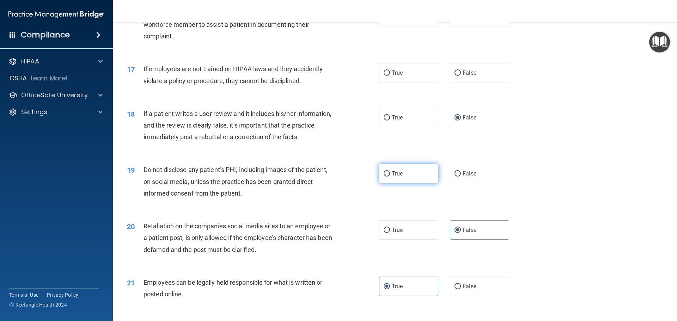
click at [393, 177] on span "True" at bounding box center [396, 173] width 11 height 7
click at [390, 177] on input "True" at bounding box center [386, 173] width 6 height 5
radio input "true"
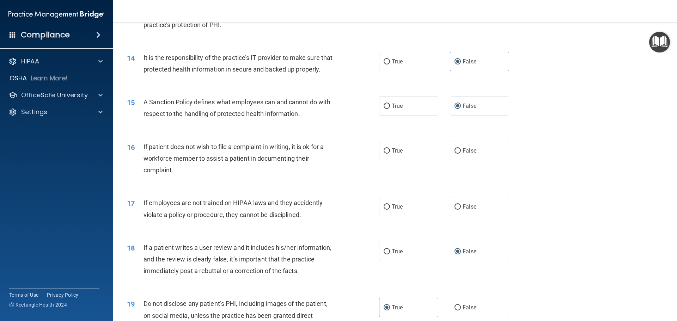
scroll to position [775, 0]
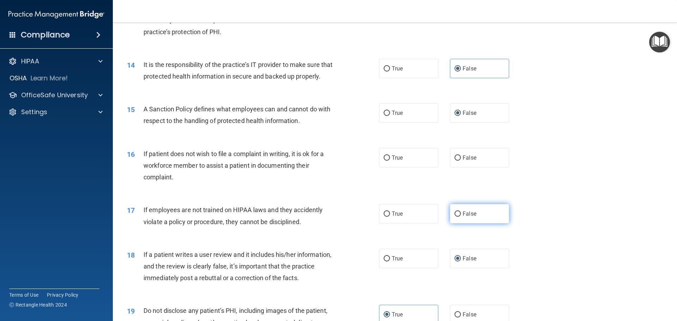
click at [454, 217] on input "False" at bounding box center [457, 213] width 6 height 5
radio input "true"
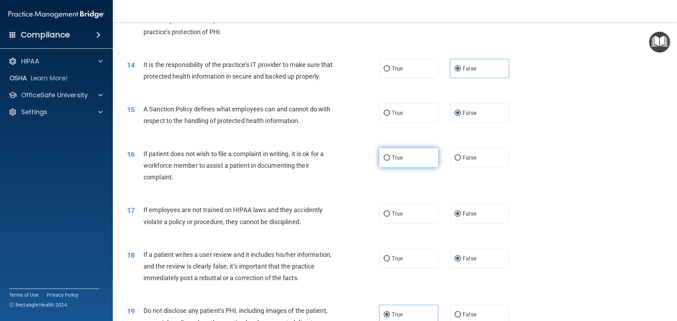
click at [391, 161] on span "True" at bounding box center [396, 157] width 11 height 7
click at [389, 161] on input "True" at bounding box center [386, 157] width 6 height 5
radio input "true"
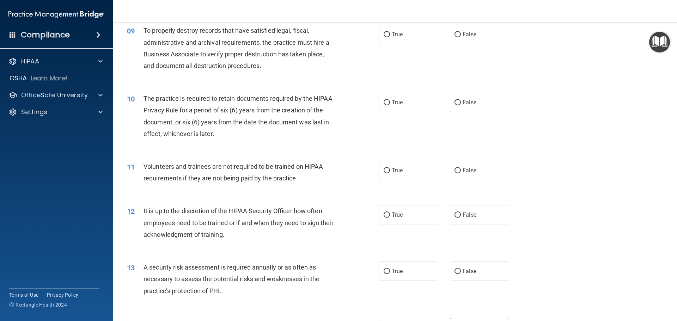
scroll to position [529, 0]
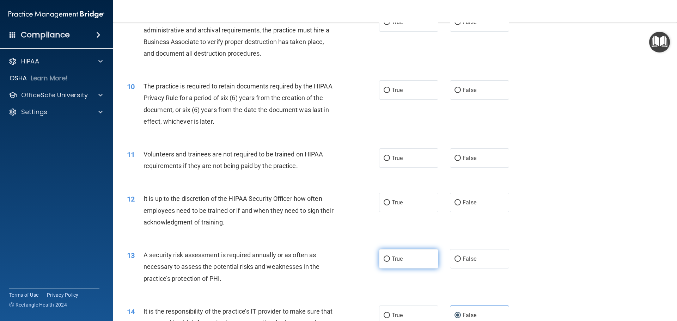
click at [384, 259] on input "True" at bounding box center [386, 259] width 6 height 5
radio input "true"
click at [459, 203] on label "False" at bounding box center [479, 202] width 59 height 19
click at [459, 203] on input "False" at bounding box center [457, 202] width 6 height 5
radio input "true"
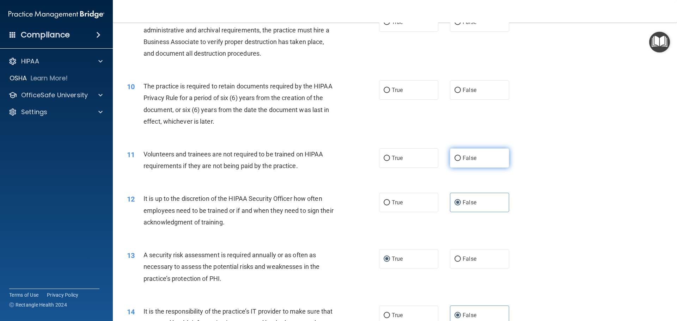
click at [458, 158] on label "False" at bounding box center [479, 157] width 59 height 19
click at [458, 158] on input "False" at bounding box center [457, 158] width 6 height 5
radio input "true"
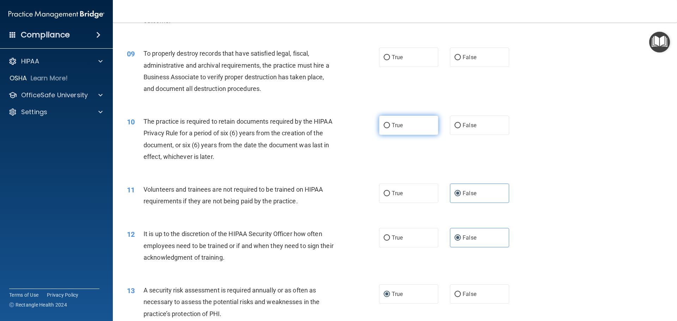
click at [408, 129] on label "True" at bounding box center [408, 125] width 59 height 19
click at [390, 128] on input "True" at bounding box center [386, 125] width 6 height 5
radio input "true"
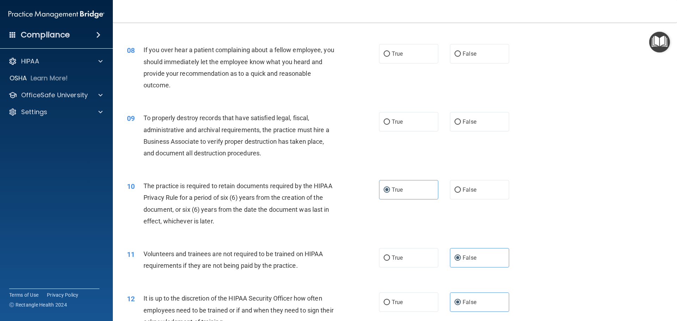
scroll to position [423, 0]
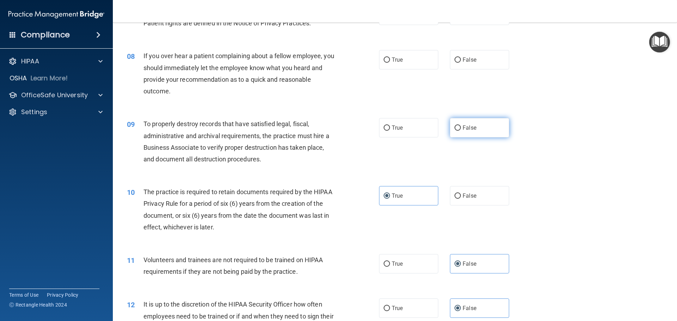
click at [462, 129] on span "False" at bounding box center [469, 127] width 14 height 7
click at [461, 129] on input "False" at bounding box center [457, 127] width 6 height 5
radio input "true"
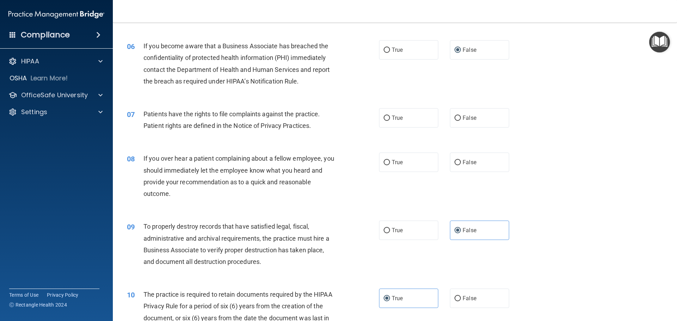
scroll to position [317, 0]
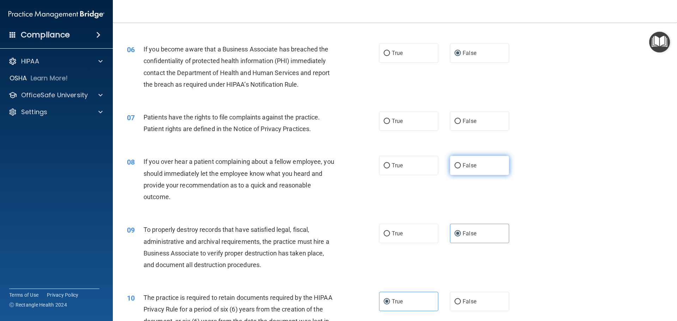
click at [455, 162] on label "False" at bounding box center [479, 165] width 59 height 19
click at [455, 163] on input "False" at bounding box center [457, 165] width 6 height 5
radio input "true"
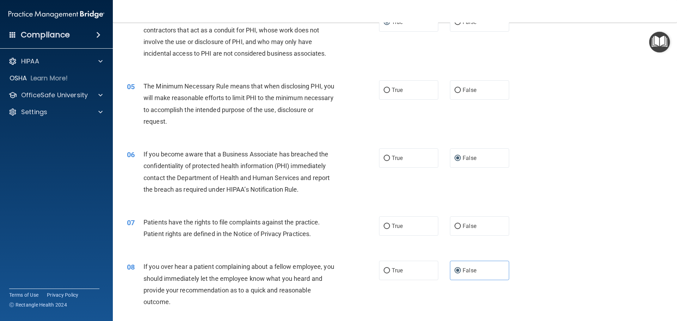
scroll to position [211, 0]
click at [392, 228] on span "True" at bounding box center [396, 226] width 11 height 7
click at [390, 228] on input "True" at bounding box center [386, 226] width 6 height 5
radio input "true"
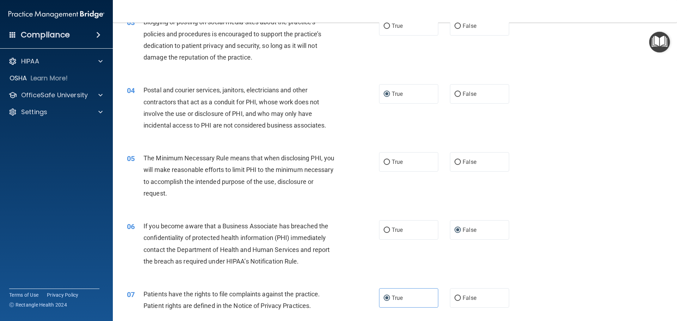
scroll to position [106, 0]
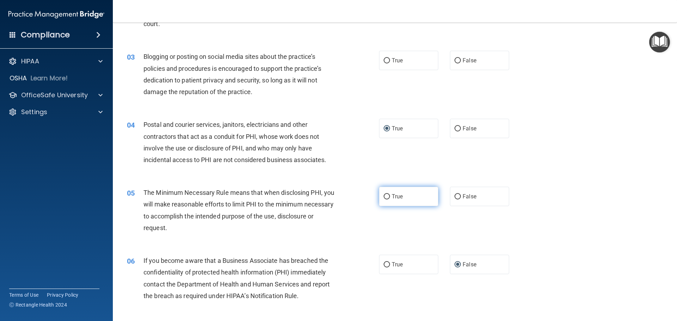
click at [408, 201] on label "True" at bounding box center [408, 196] width 59 height 19
click at [390, 199] on input "True" at bounding box center [386, 196] width 6 height 5
radio input "true"
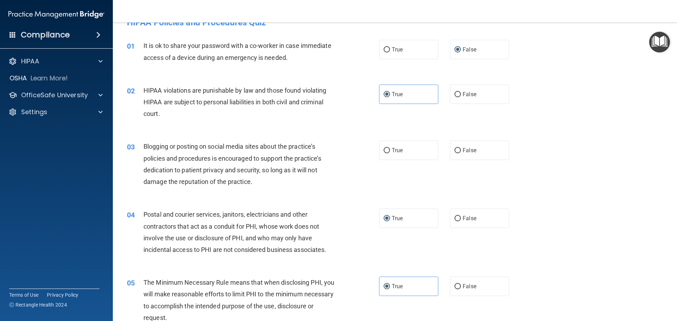
scroll to position [0, 0]
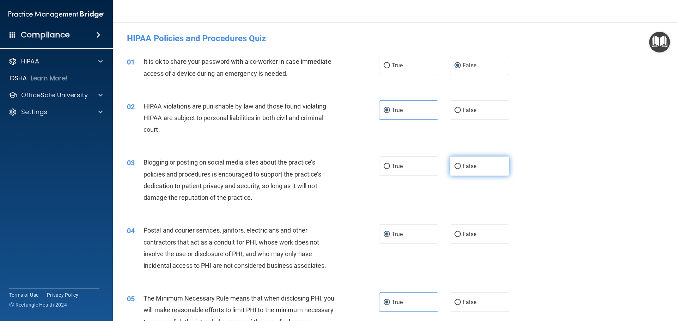
click at [462, 166] on span "False" at bounding box center [469, 166] width 14 height 7
click at [461, 166] on input "False" at bounding box center [457, 166] width 6 height 5
radio input "true"
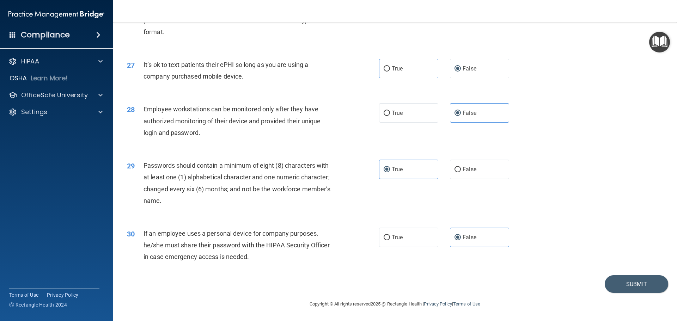
scroll to position [1448, 0]
click at [615, 282] on button "Submit" at bounding box center [635, 284] width 63 height 18
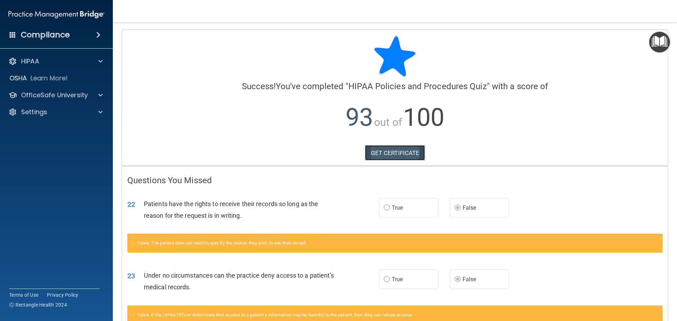
click at [416, 156] on link "GET CERTIFICATE" at bounding box center [395, 153] width 60 height 16
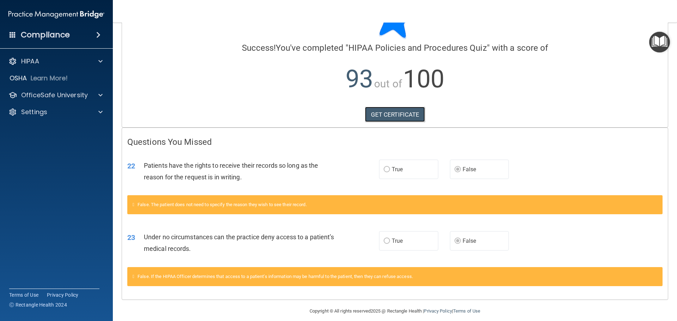
scroll to position [45, 0]
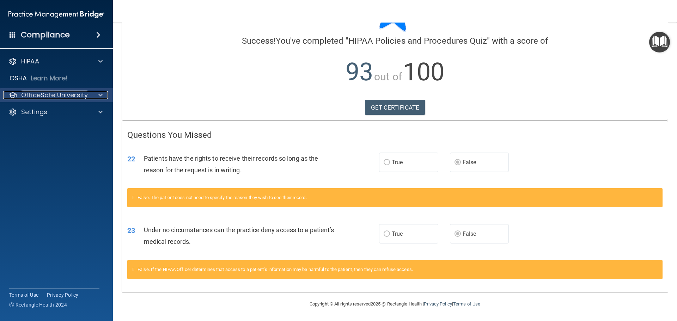
click at [55, 95] on p "OfficeSafe University" at bounding box center [54, 95] width 67 height 8
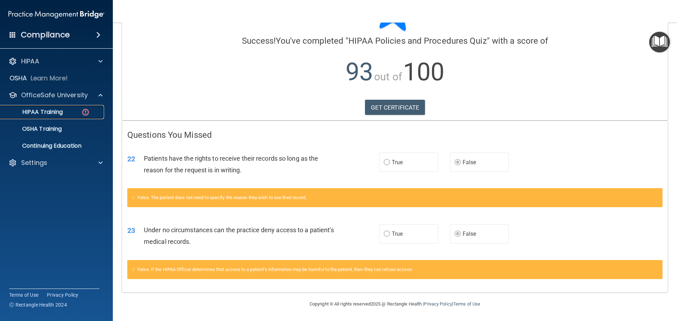
click at [58, 113] on p "HIPAA Training" at bounding box center [34, 112] width 58 height 7
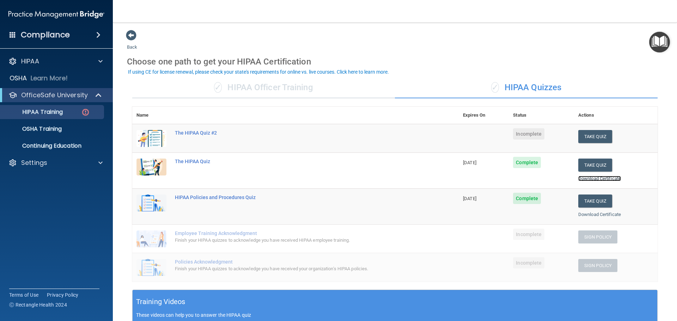
click at [592, 180] on link "Download Certificate" at bounding box center [599, 178] width 43 height 5
